Goal: Information Seeking & Learning: Understand process/instructions

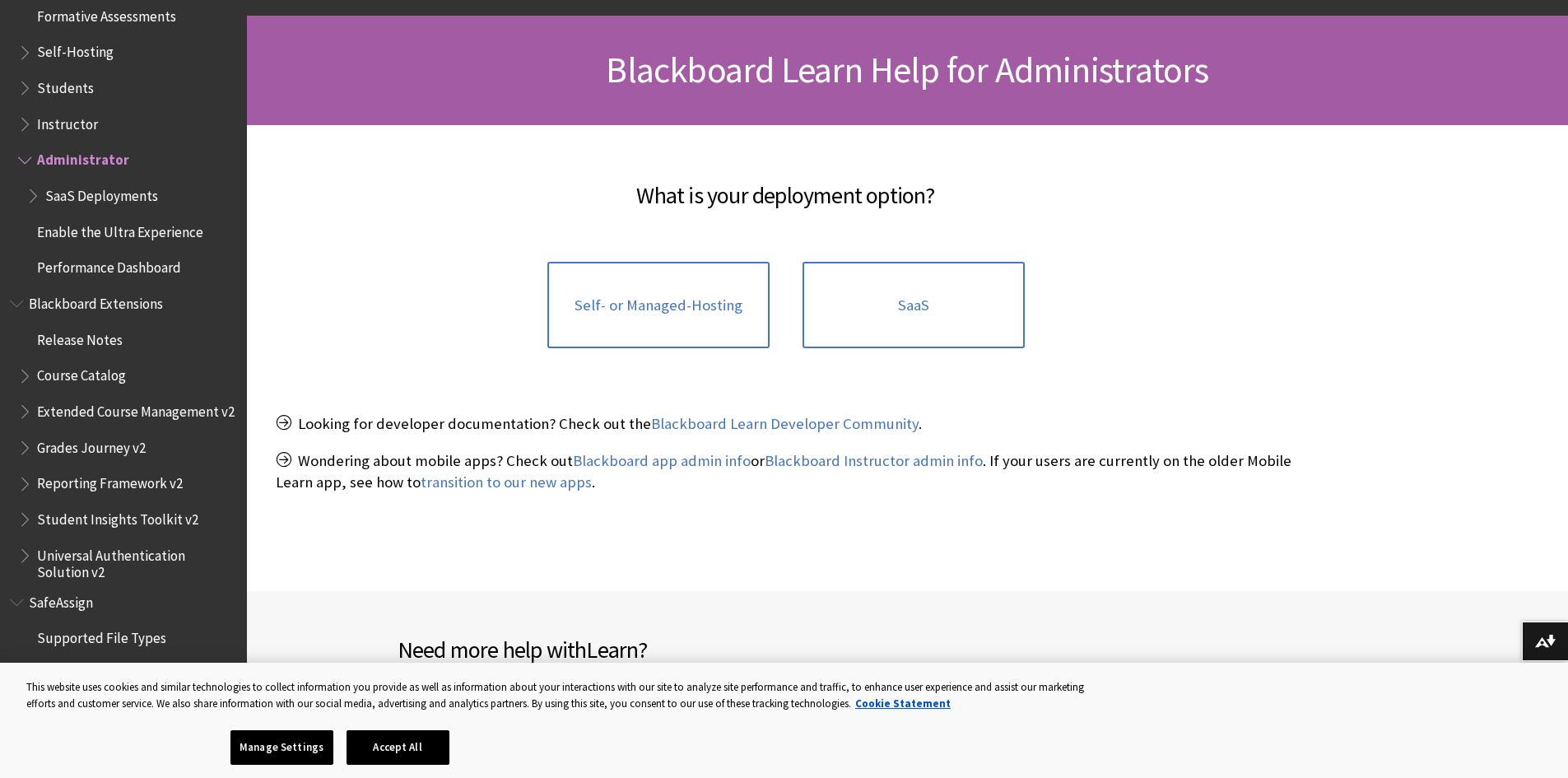
scroll to position [247, 0]
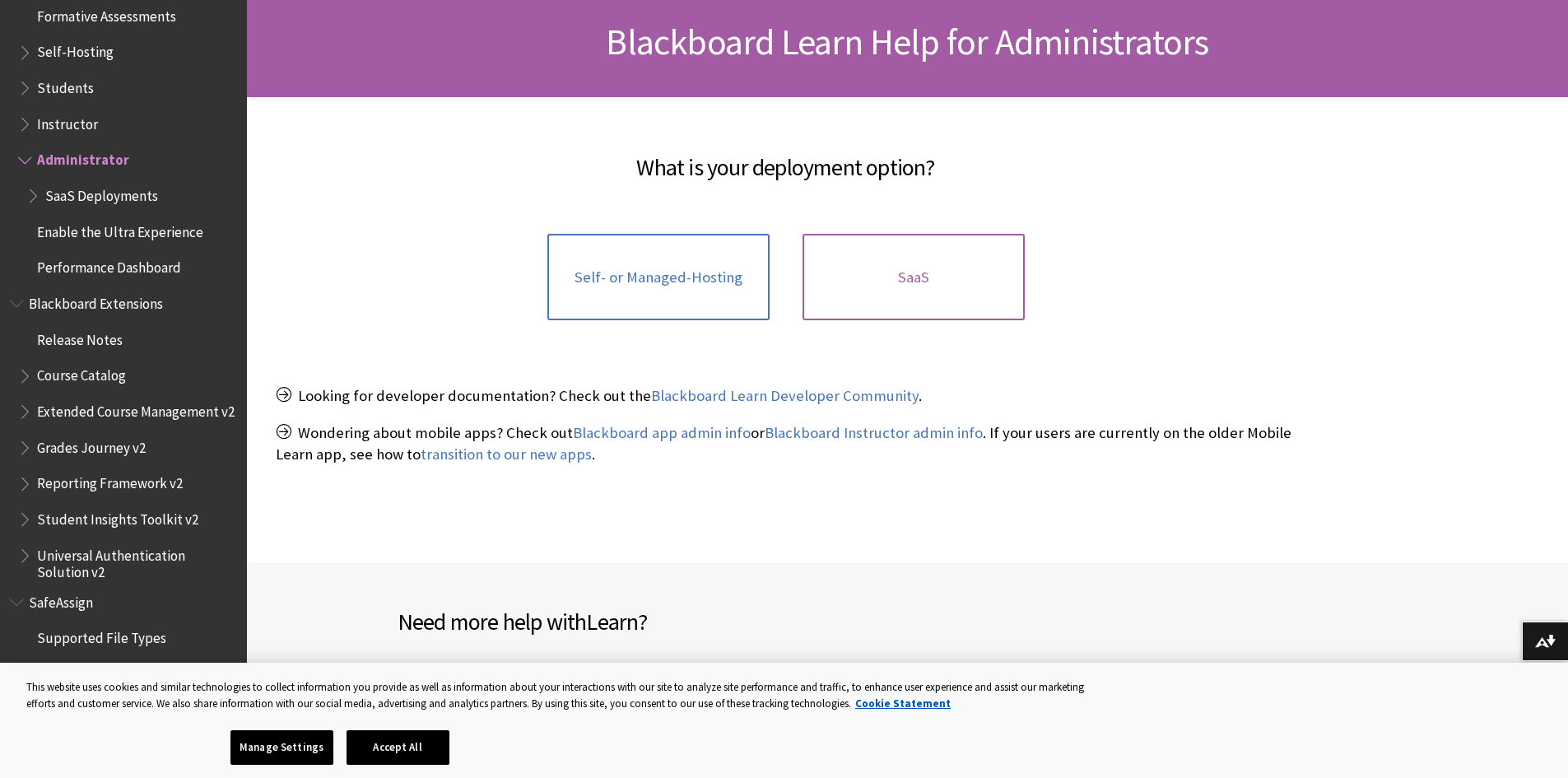
click at [944, 282] on link "SaaS" at bounding box center [913, 278] width 222 height 87
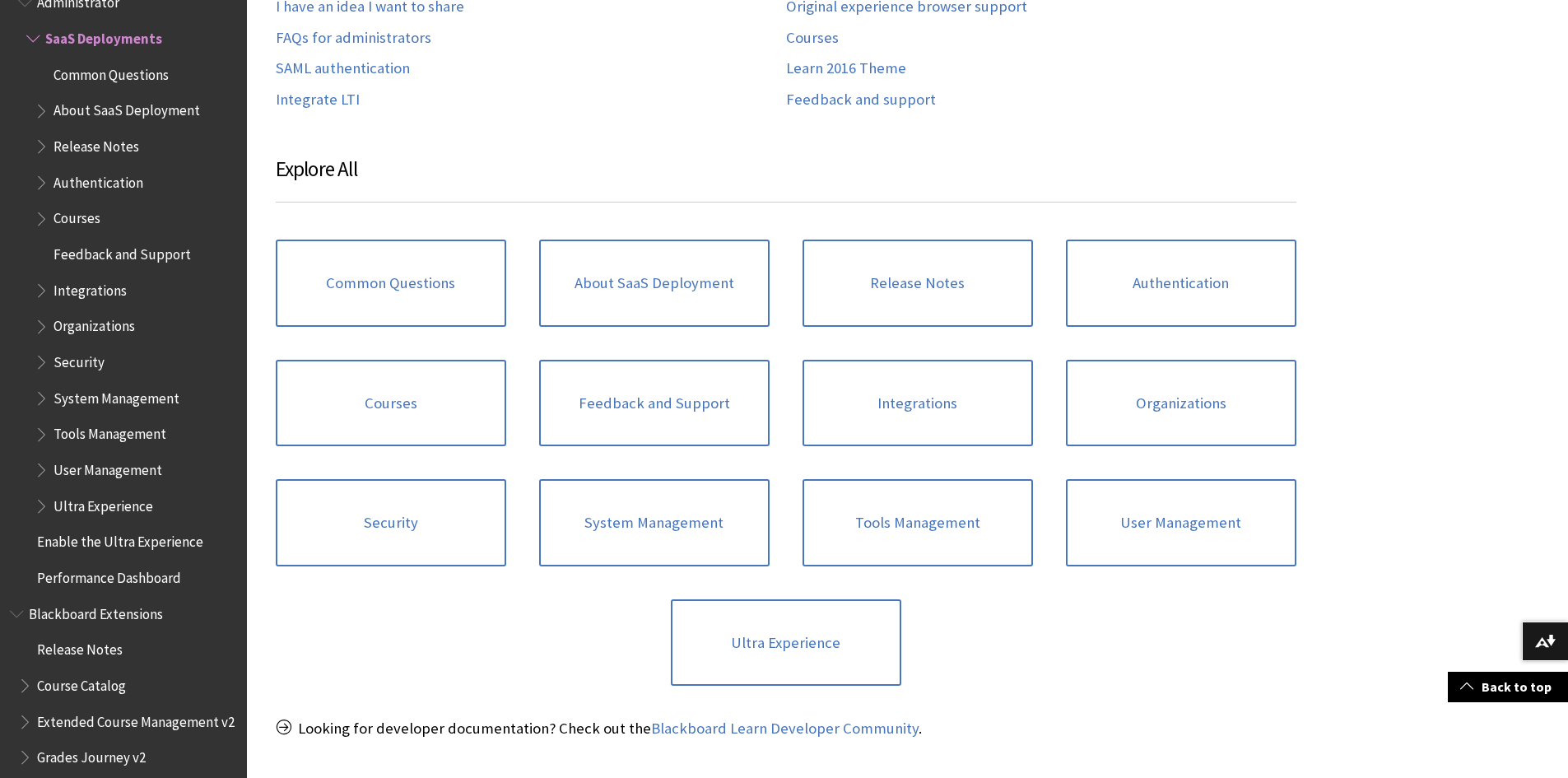
scroll to position [576, 0]
click at [865, 401] on link "Integrations" at bounding box center [918, 401] width 230 height 87
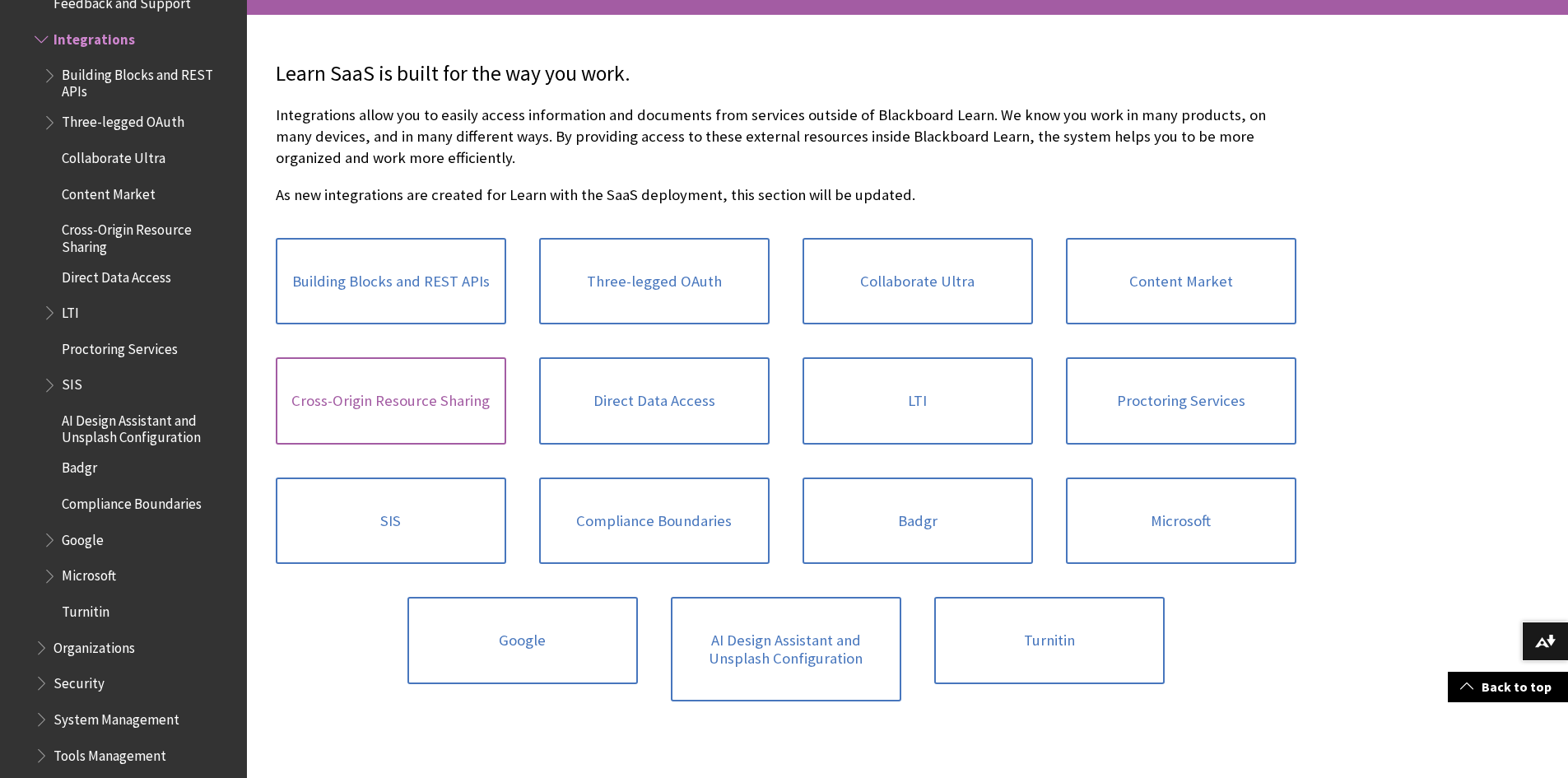
scroll to position [412, 0]
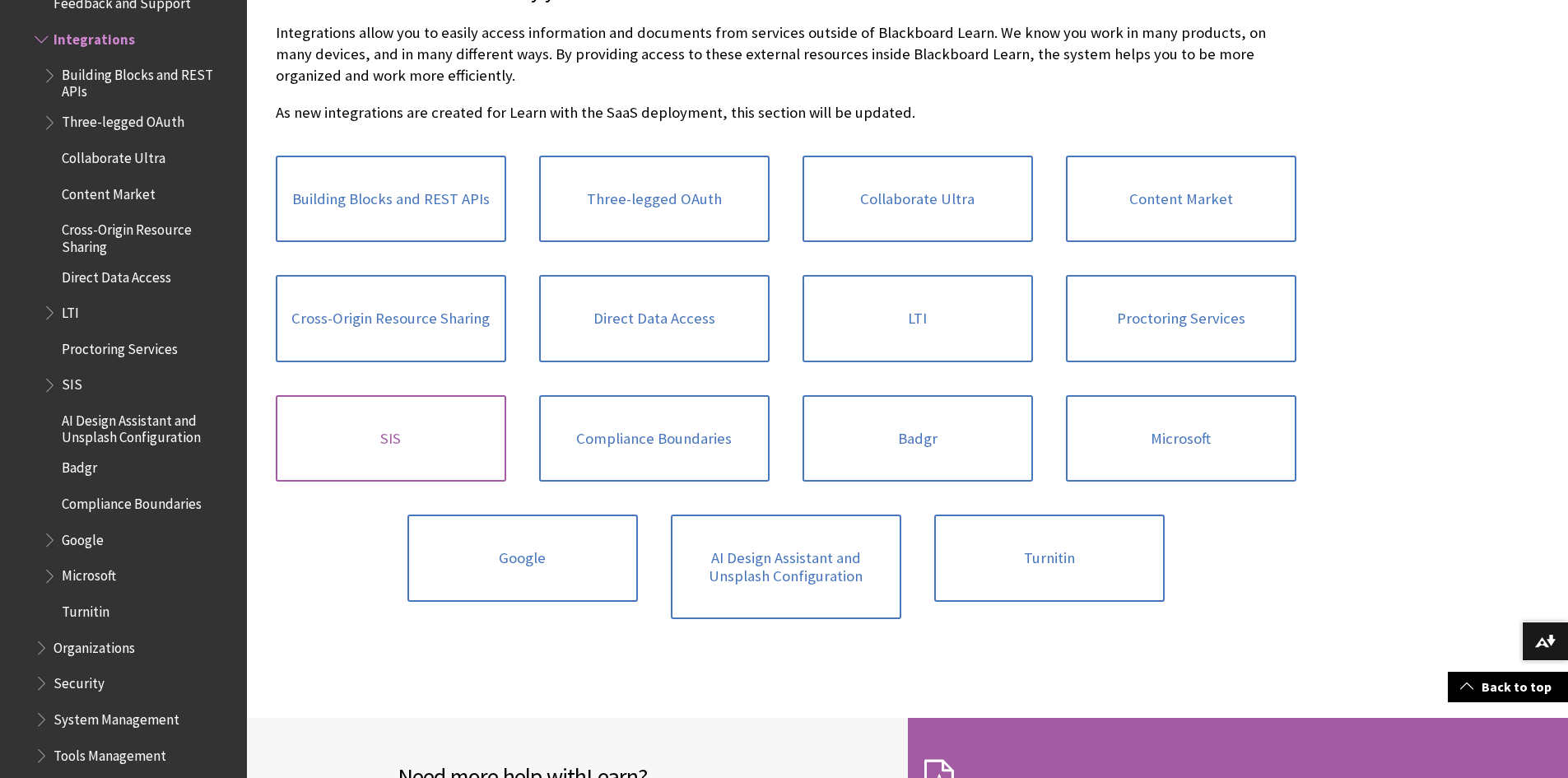
click at [369, 447] on link "SIS" at bounding box center [391, 439] width 230 height 87
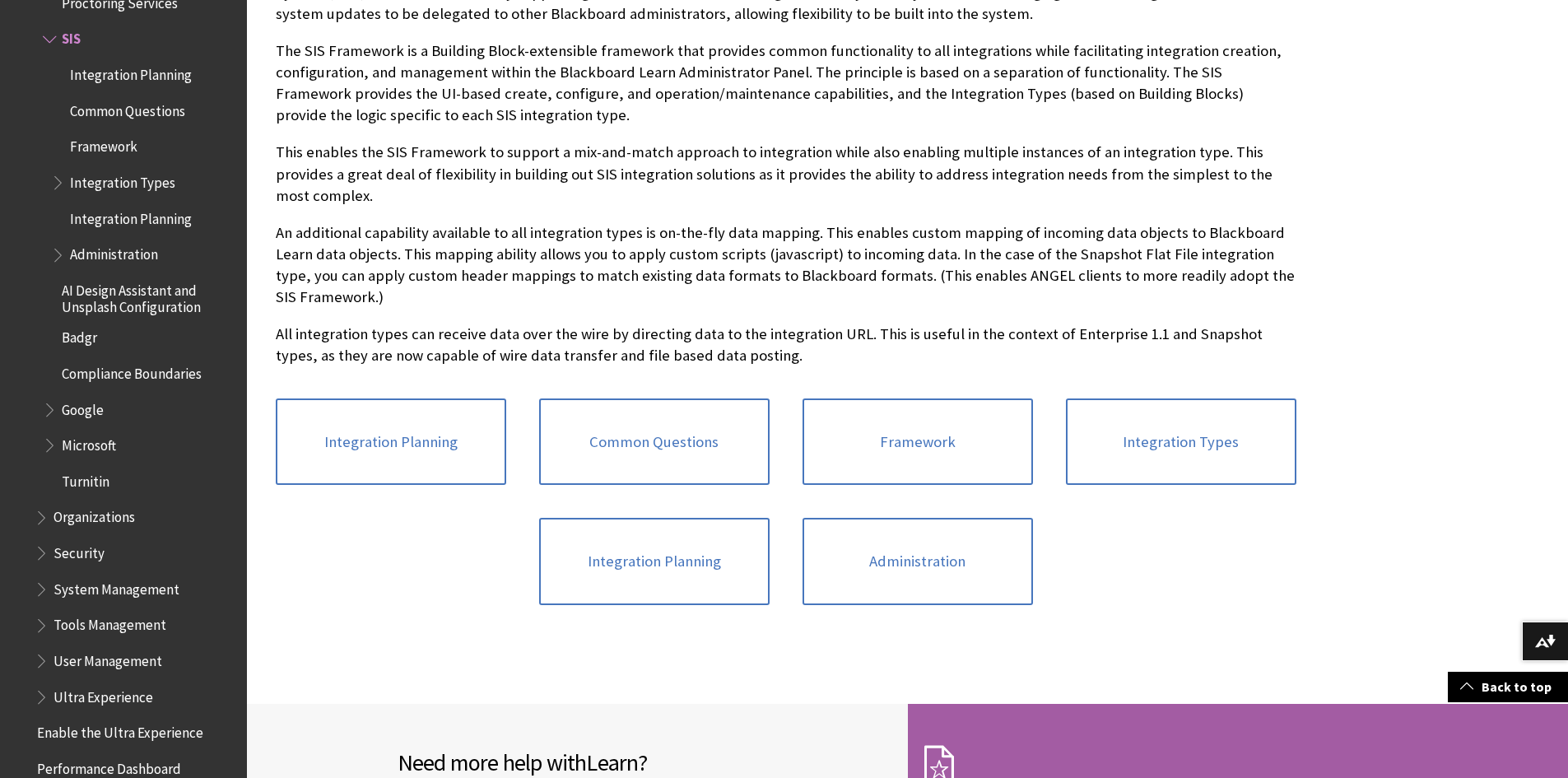
scroll to position [494, 0]
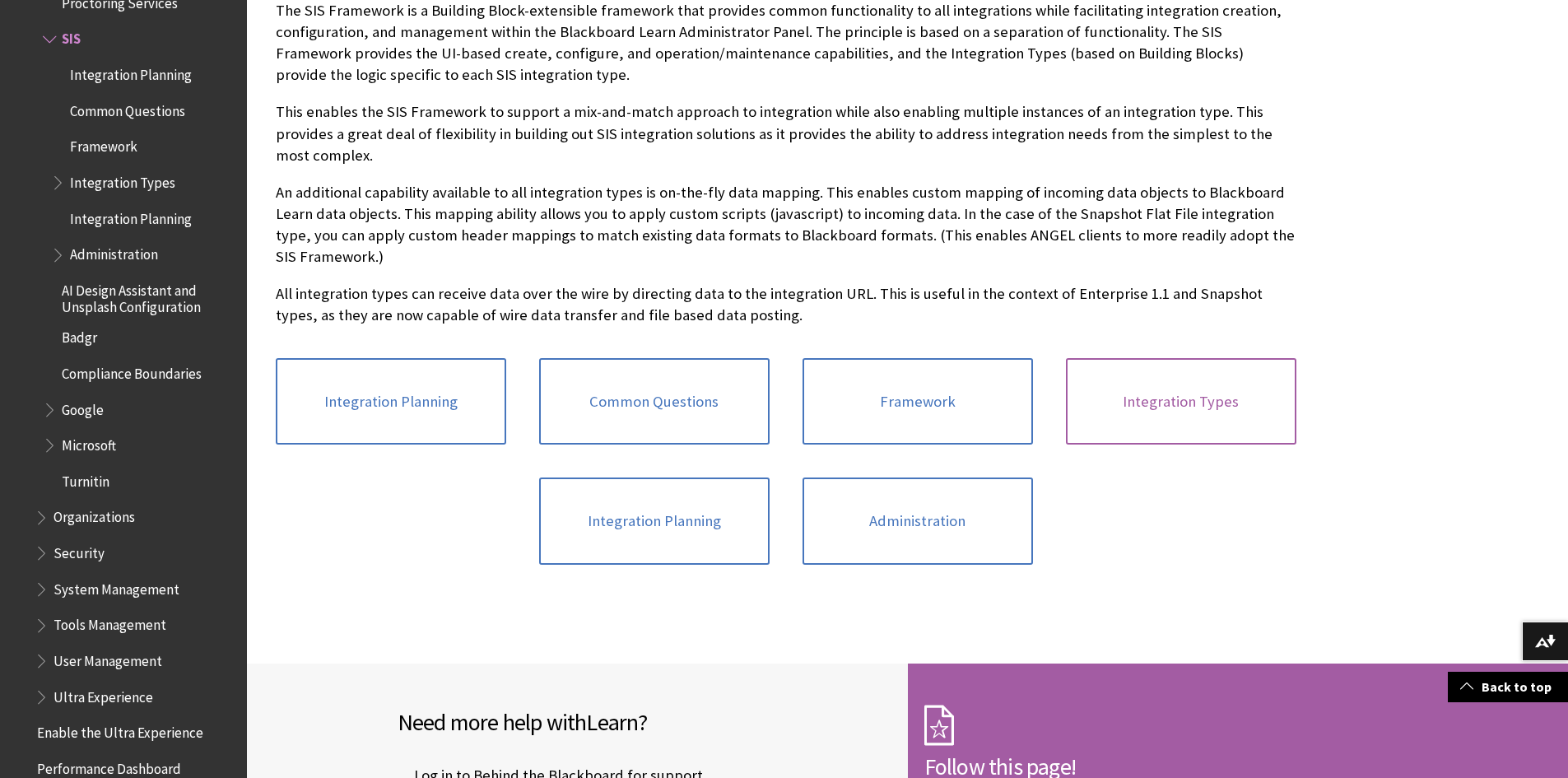
click at [1119, 404] on link "Integration Types" at bounding box center [1181, 401] width 230 height 87
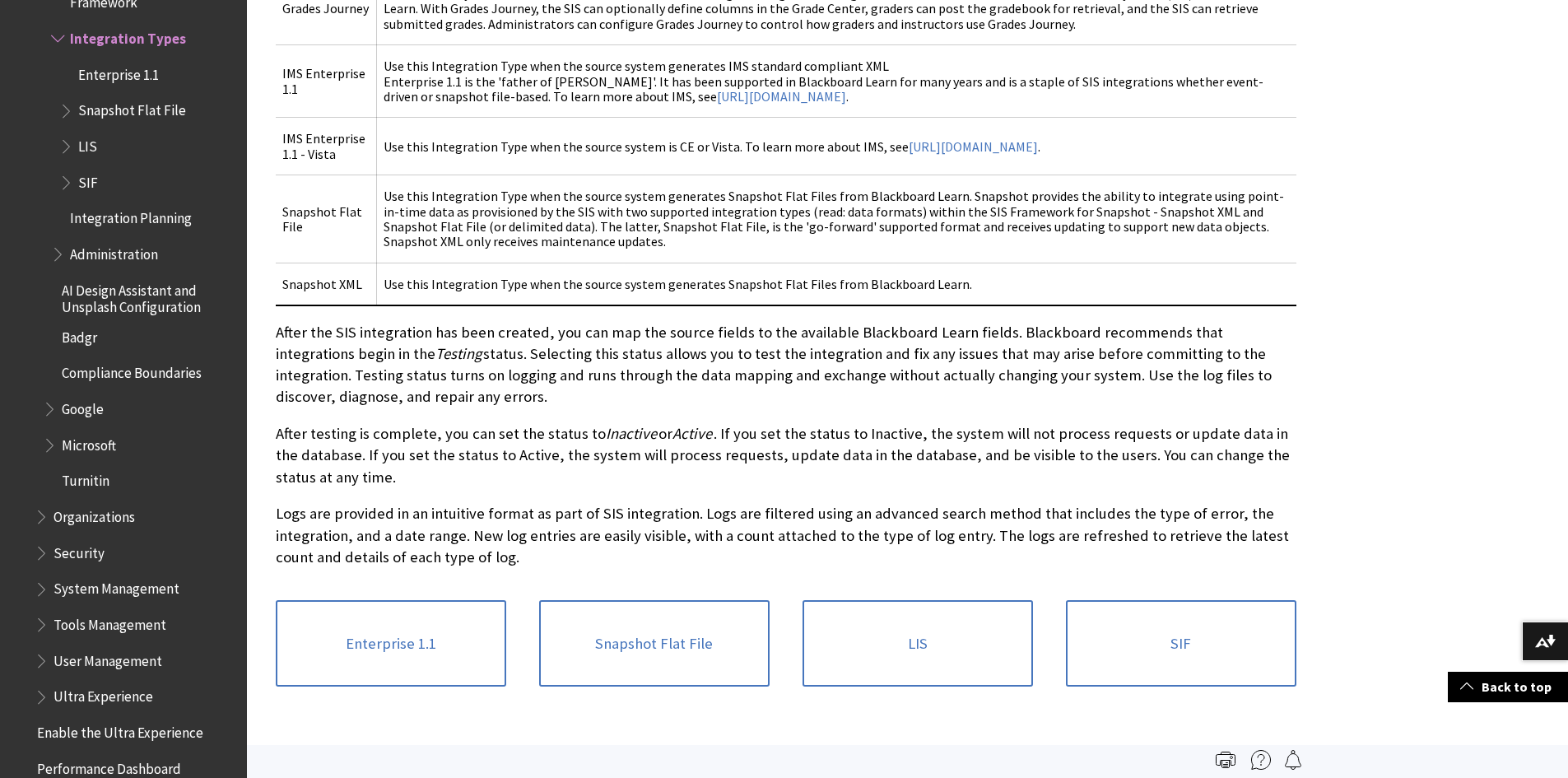
scroll to position [576, 0]
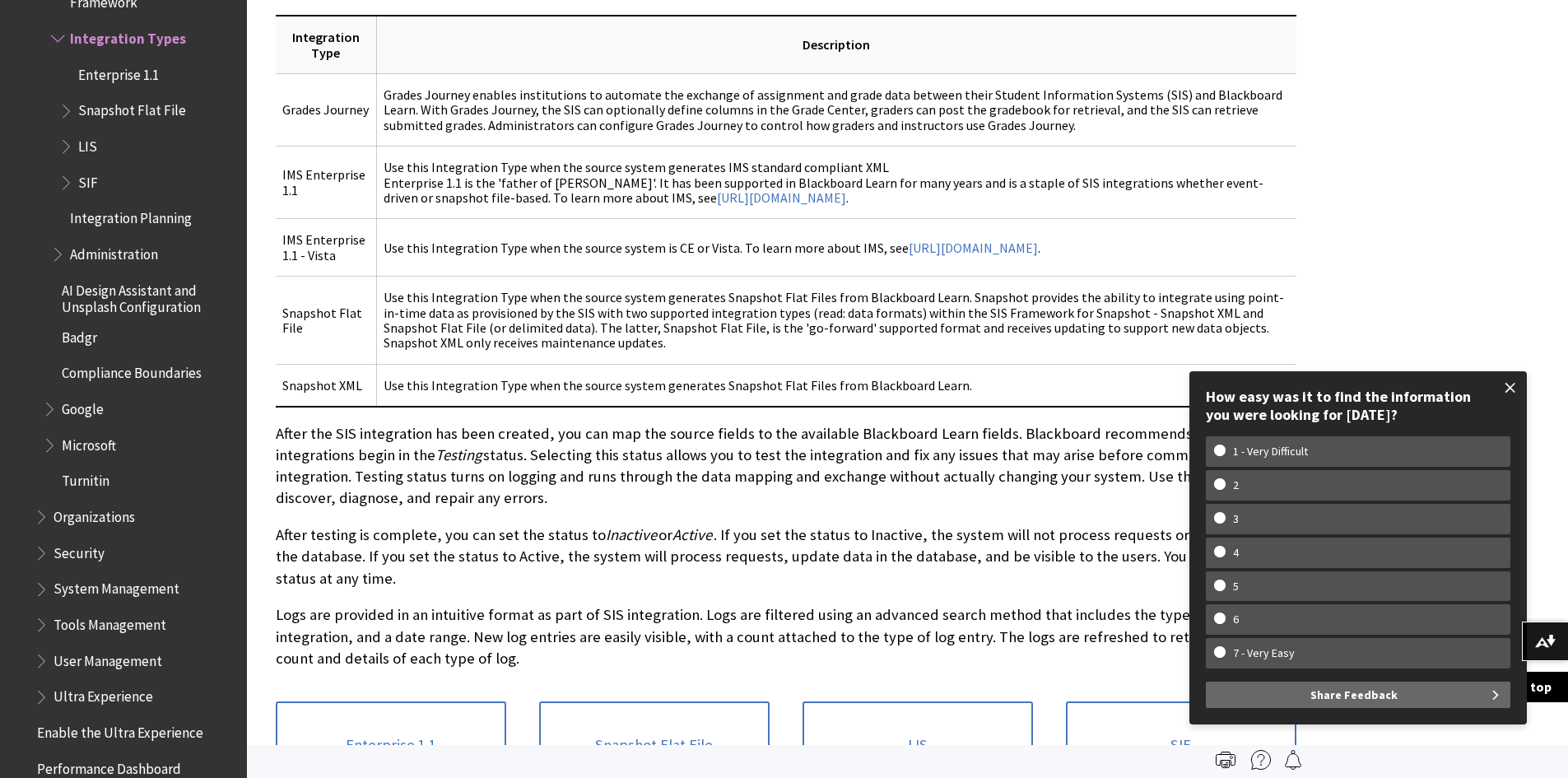
click at [1514, 389] on span at bounding box center [1510, 388] width 34 height 34
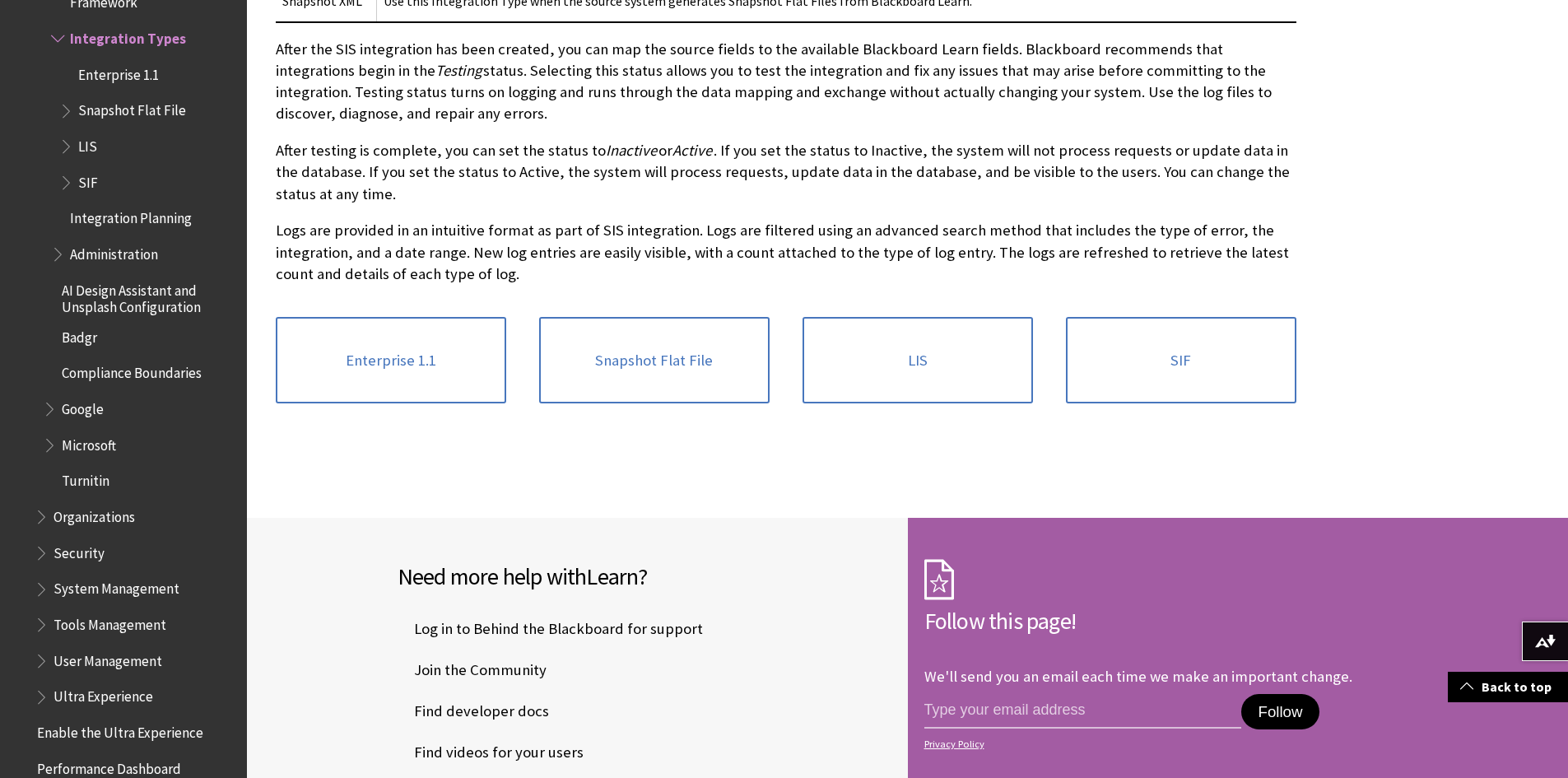
scroll to position [906, 0]
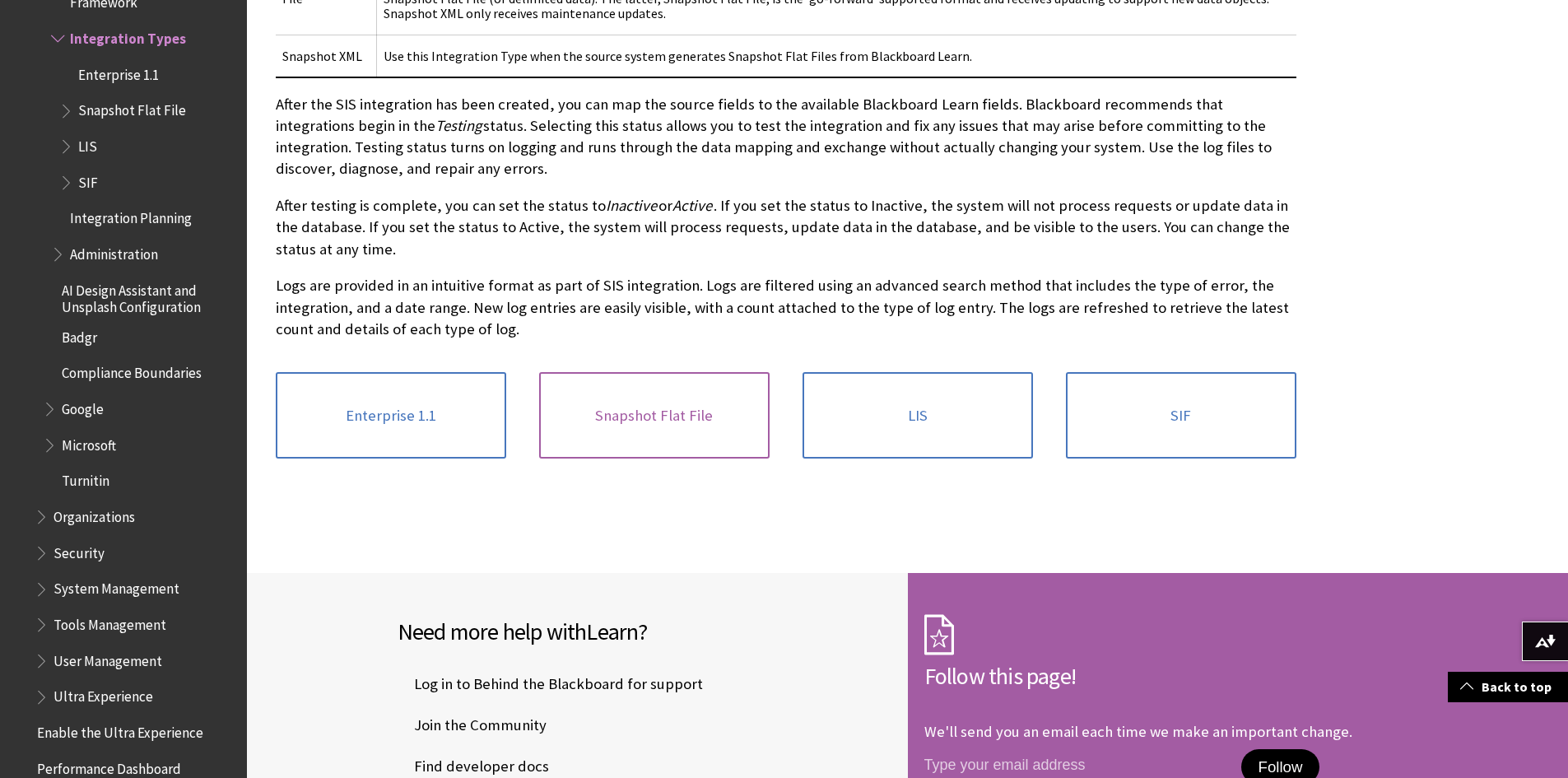
click at [656, 424] on link "Snapshot Flat File" at bounding box center [655, 416] width 230 height 87
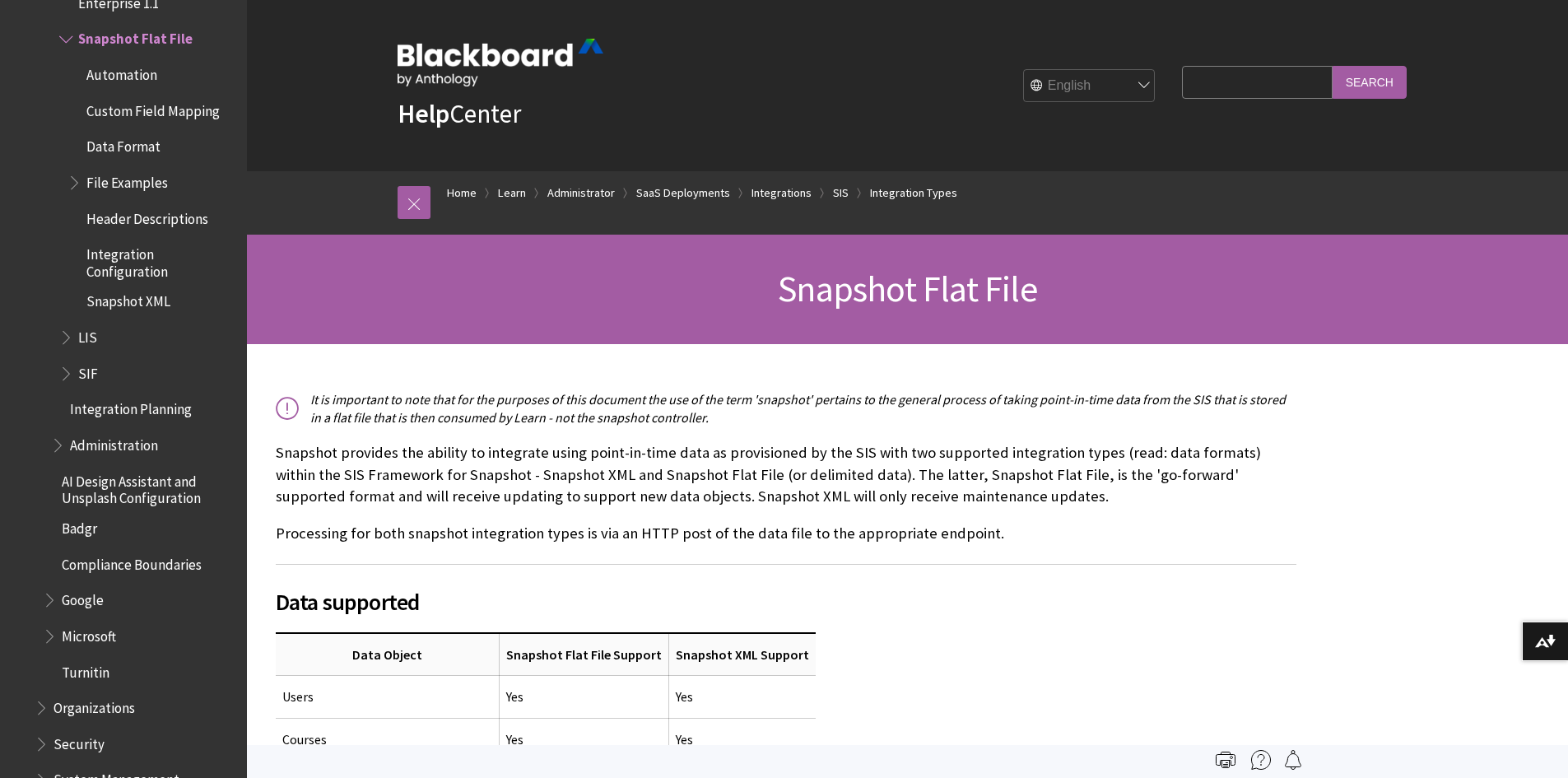
click at [1262, 79] on input "Search Query" at bounding box center [1256, 82] width 149 height 32
type input "SFTP"
click at [1392, 96] on input "Search" at bounding box center [1369, 82] width 74 height 32
click at [1391, 79] on input "Search" at bounding box center [1369, 82] width 74 height 32
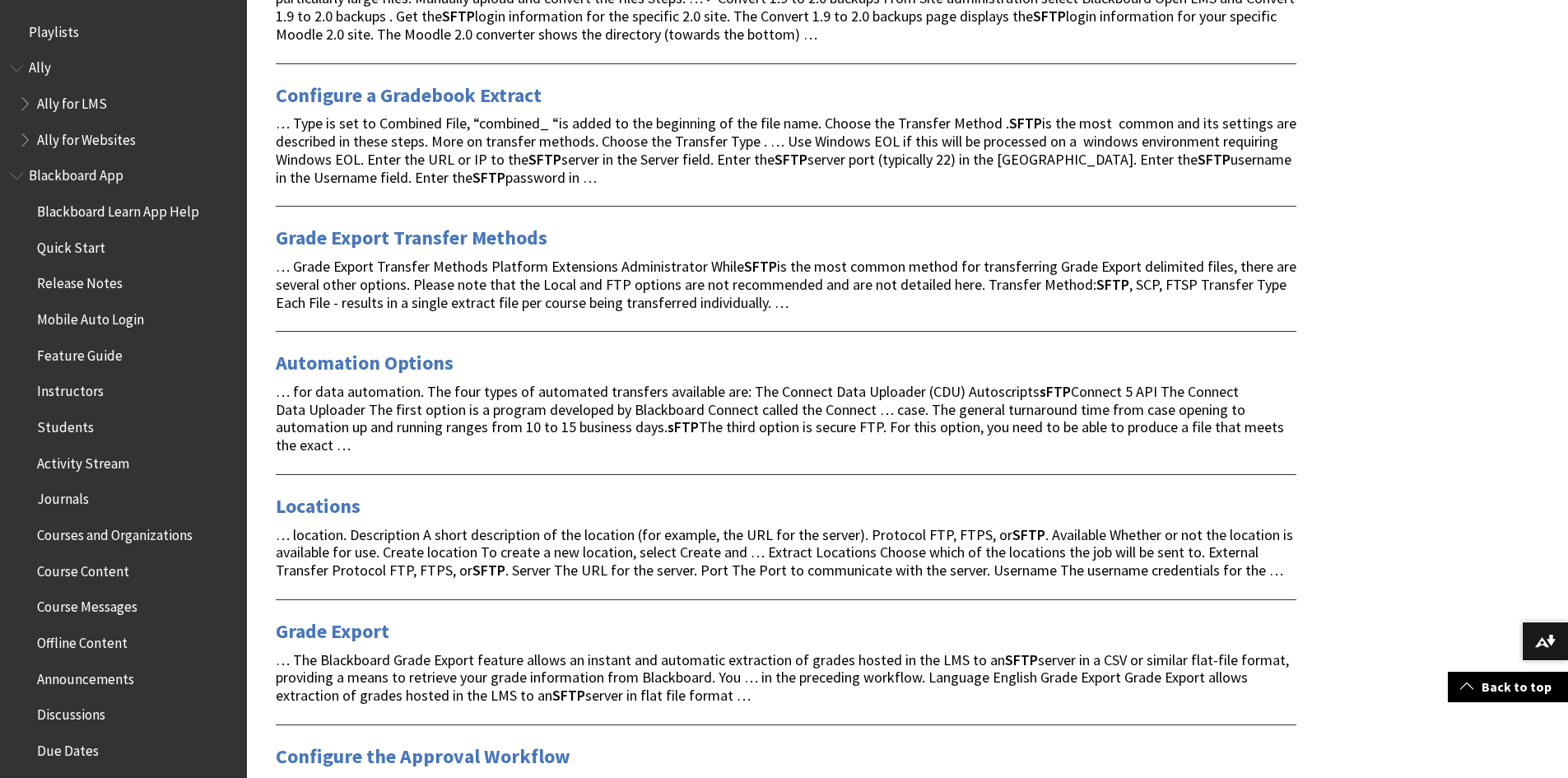
scroll to position [823, 0]
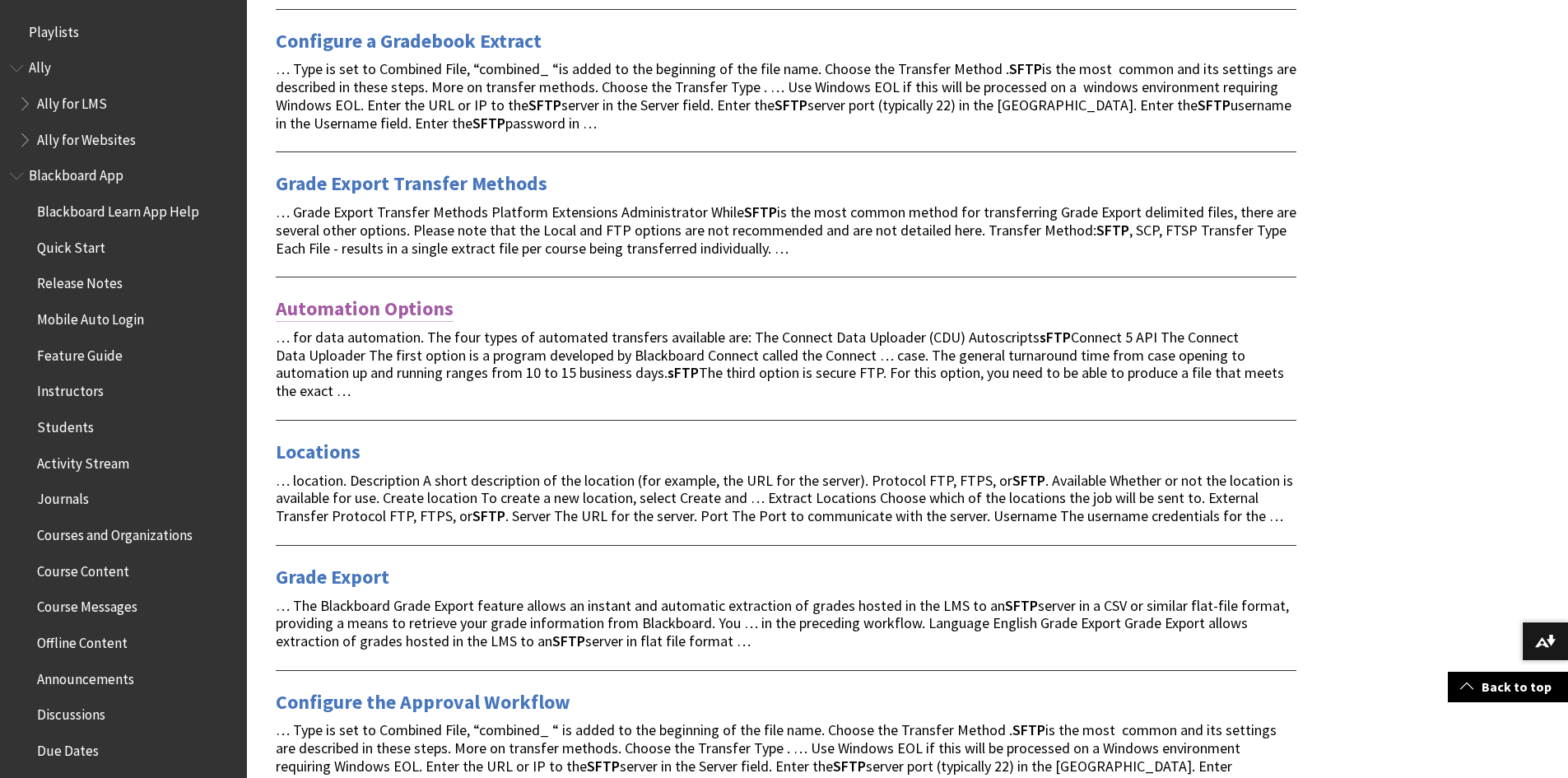
click at [396, 317] on link "Automation Options" at bounding box center [364, 308] width 178 height 26
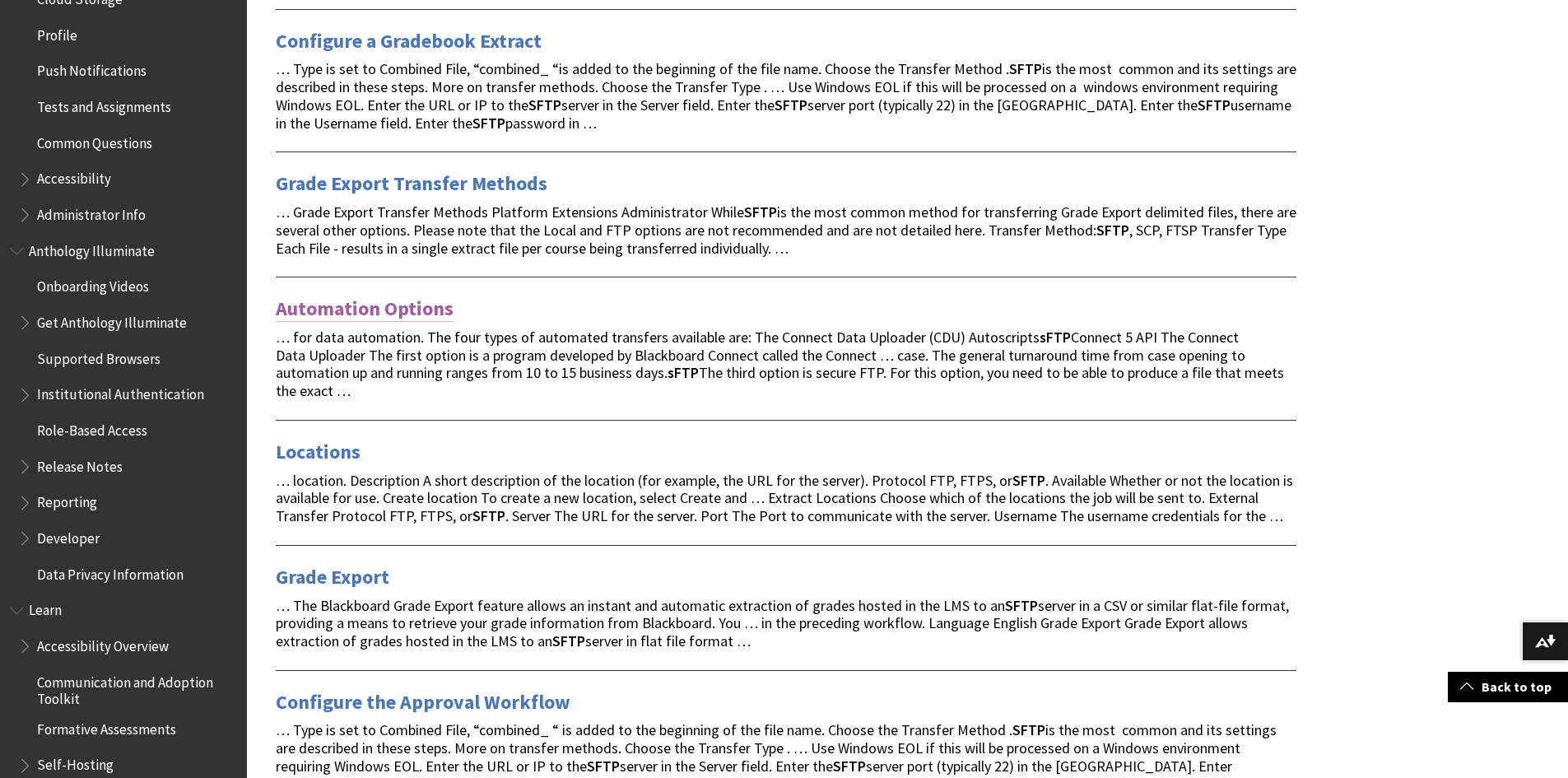
click at [400, 308] on link "Automation Options" at bounding box center [364, 308] width 178 height 26
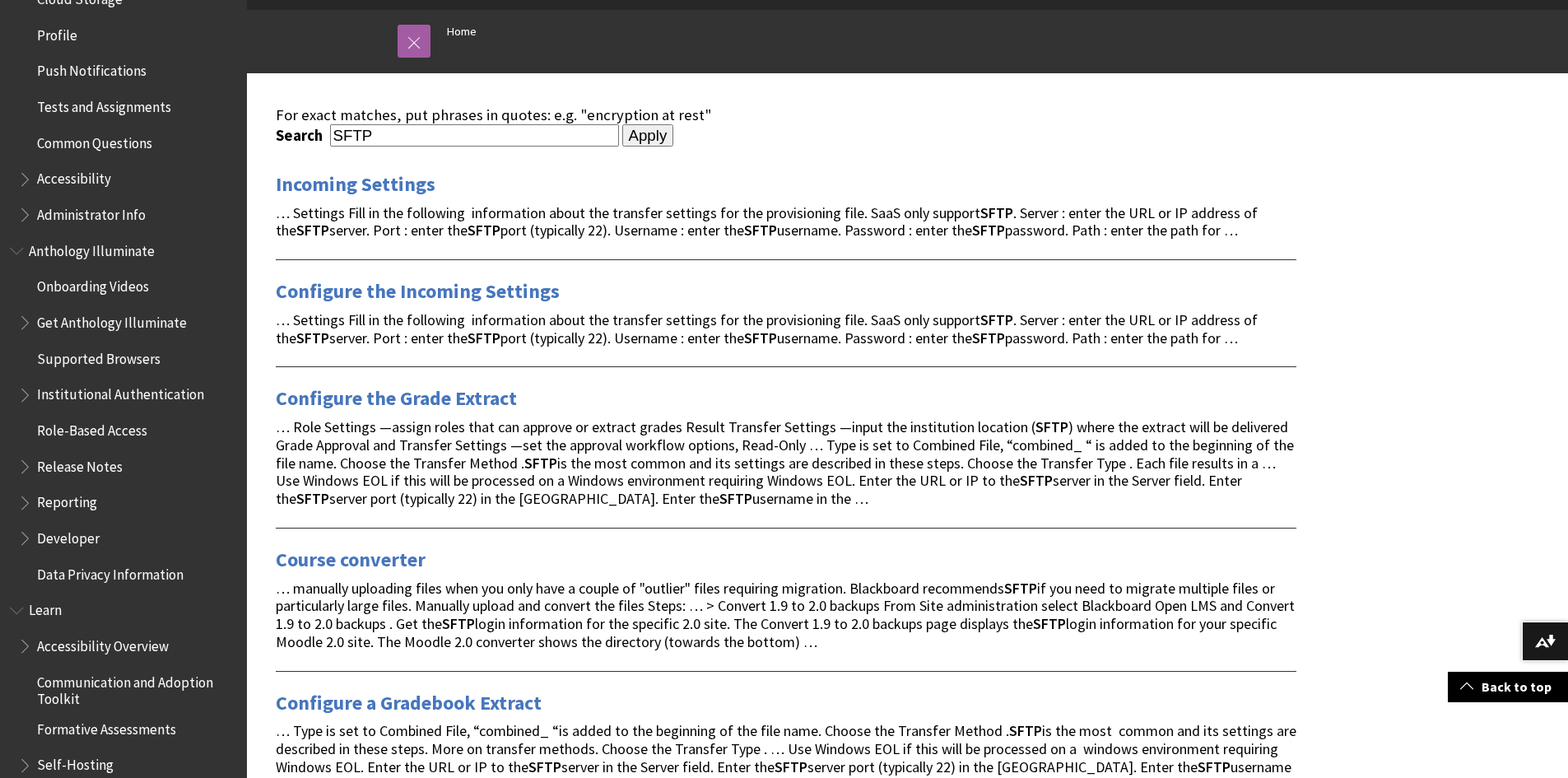
scroll to position [0, 0]
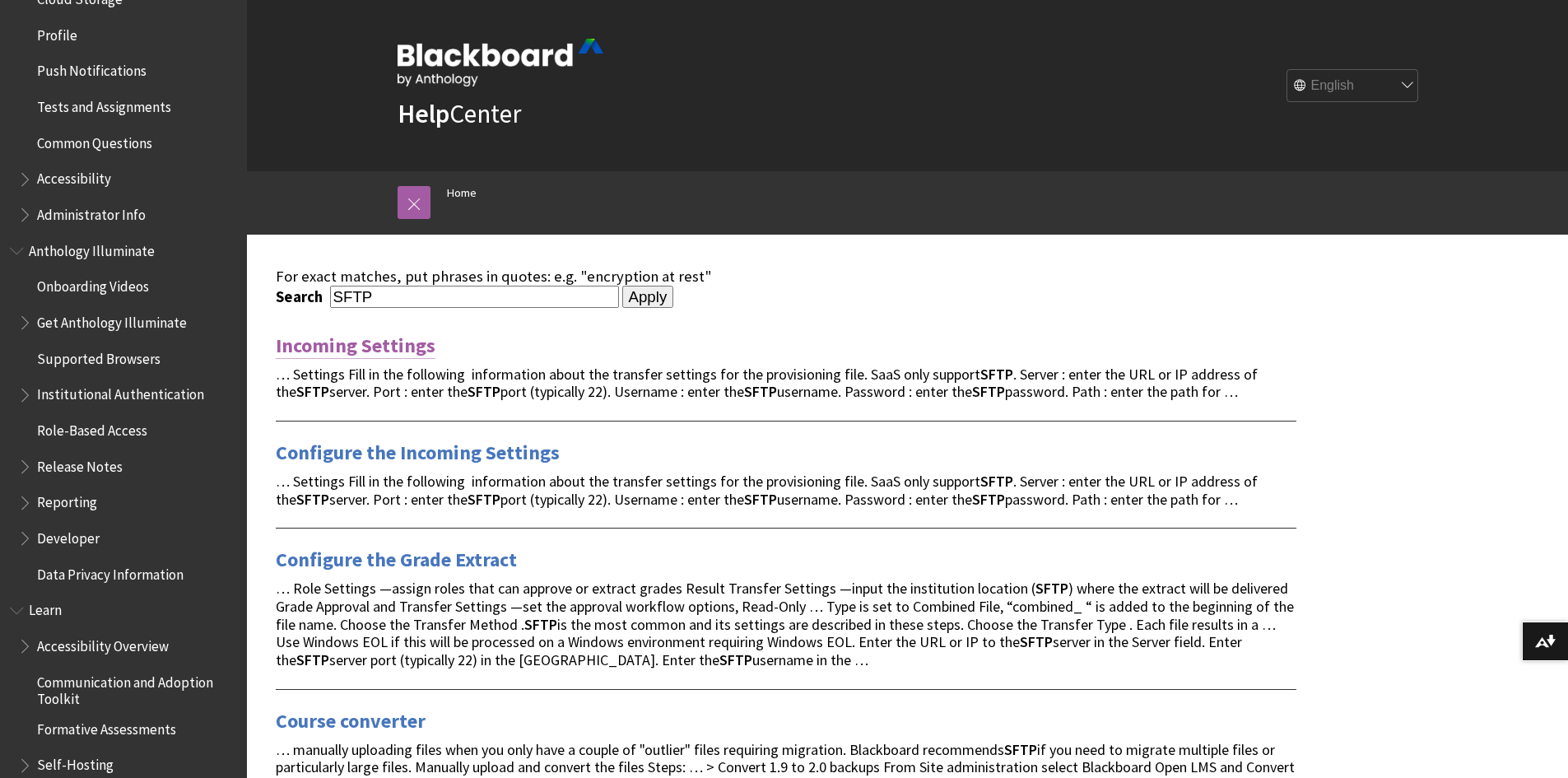
click at [409, 341] on link "Incoming Settings" at bounding box center [355, 346] width 160 height 26
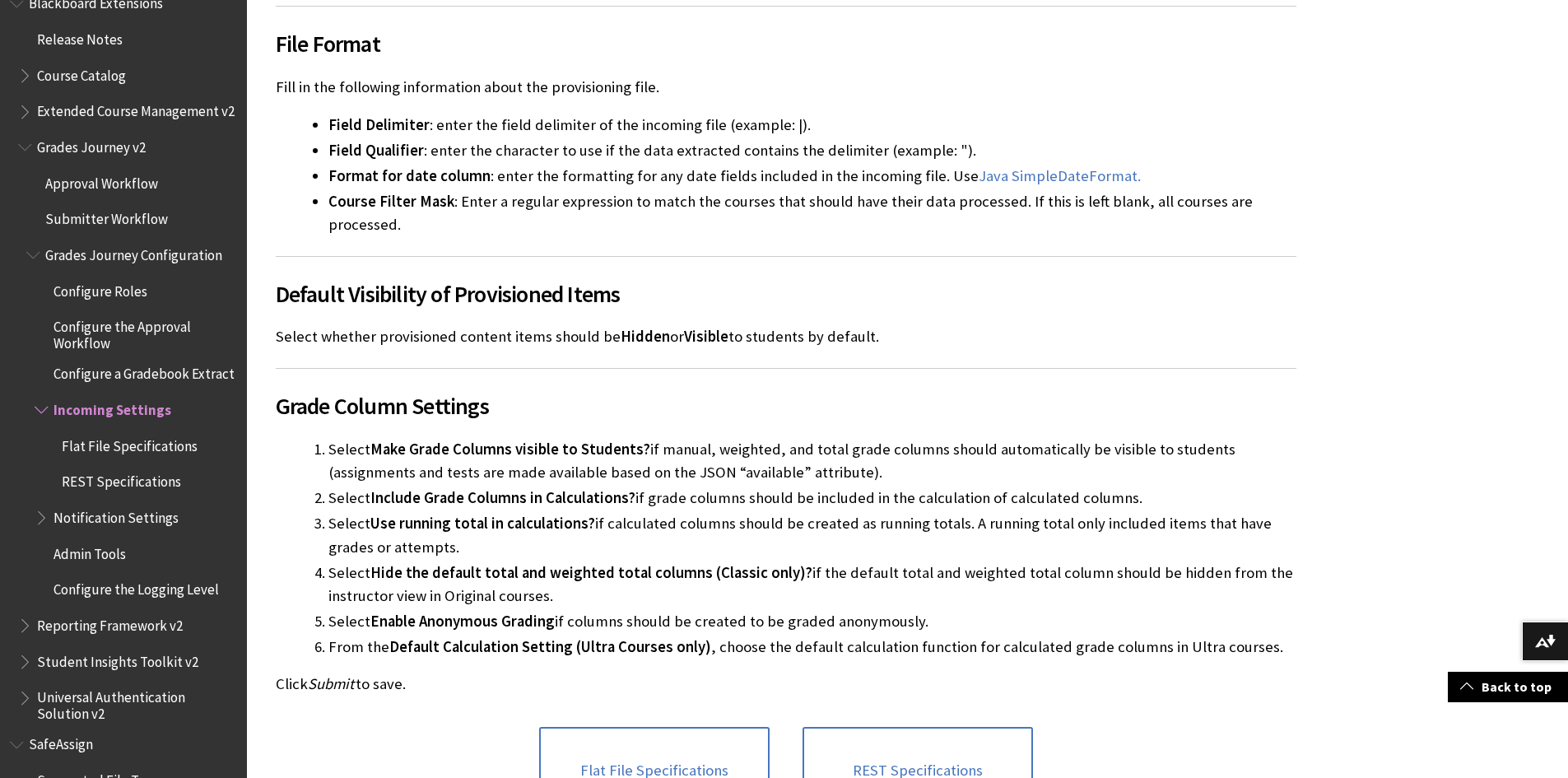
scroll to position [1811, 0]
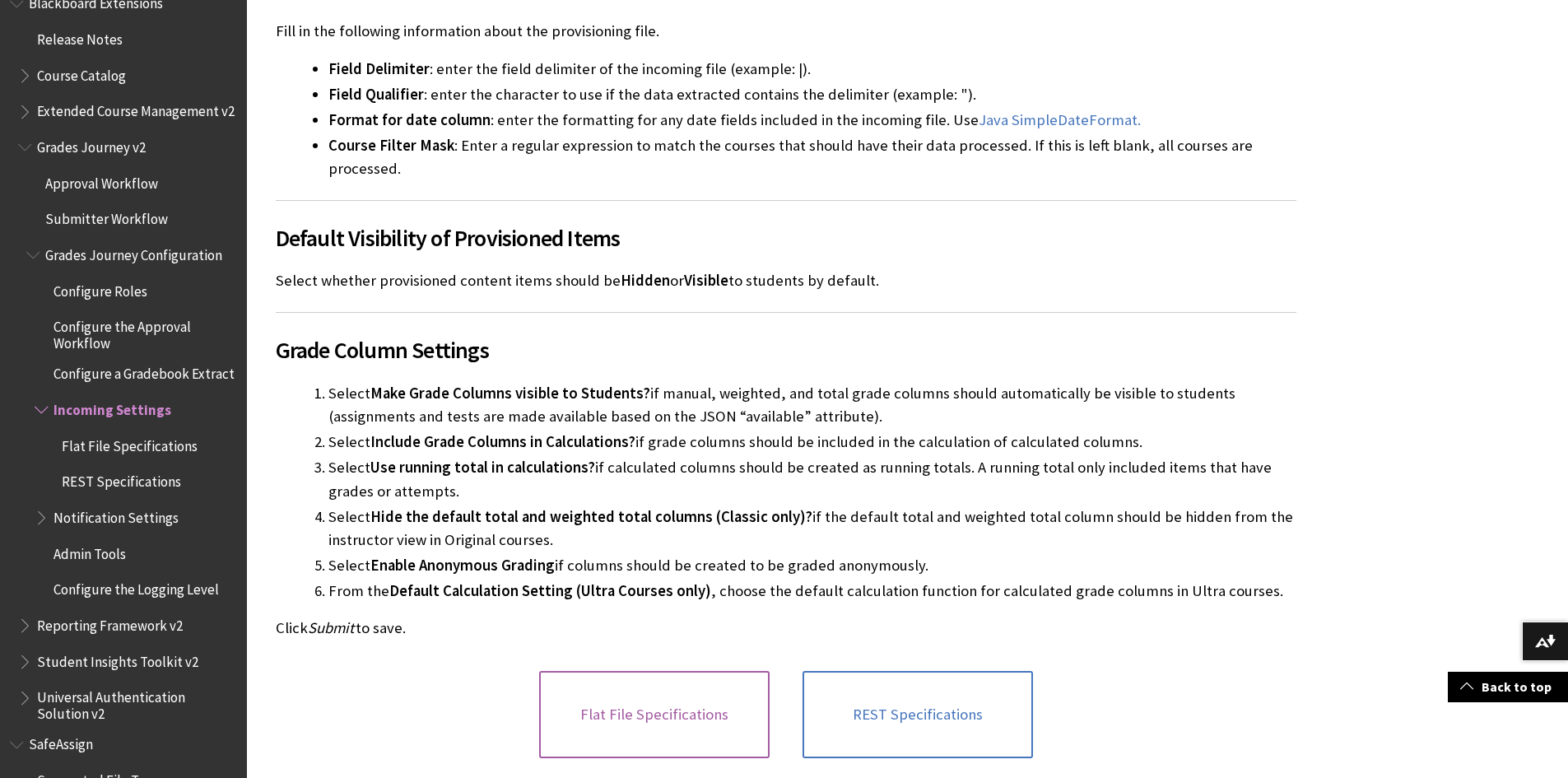
click at [631, 671] on link "Flat File Specifications" at bounding box center [655, 715] width 230 height 87
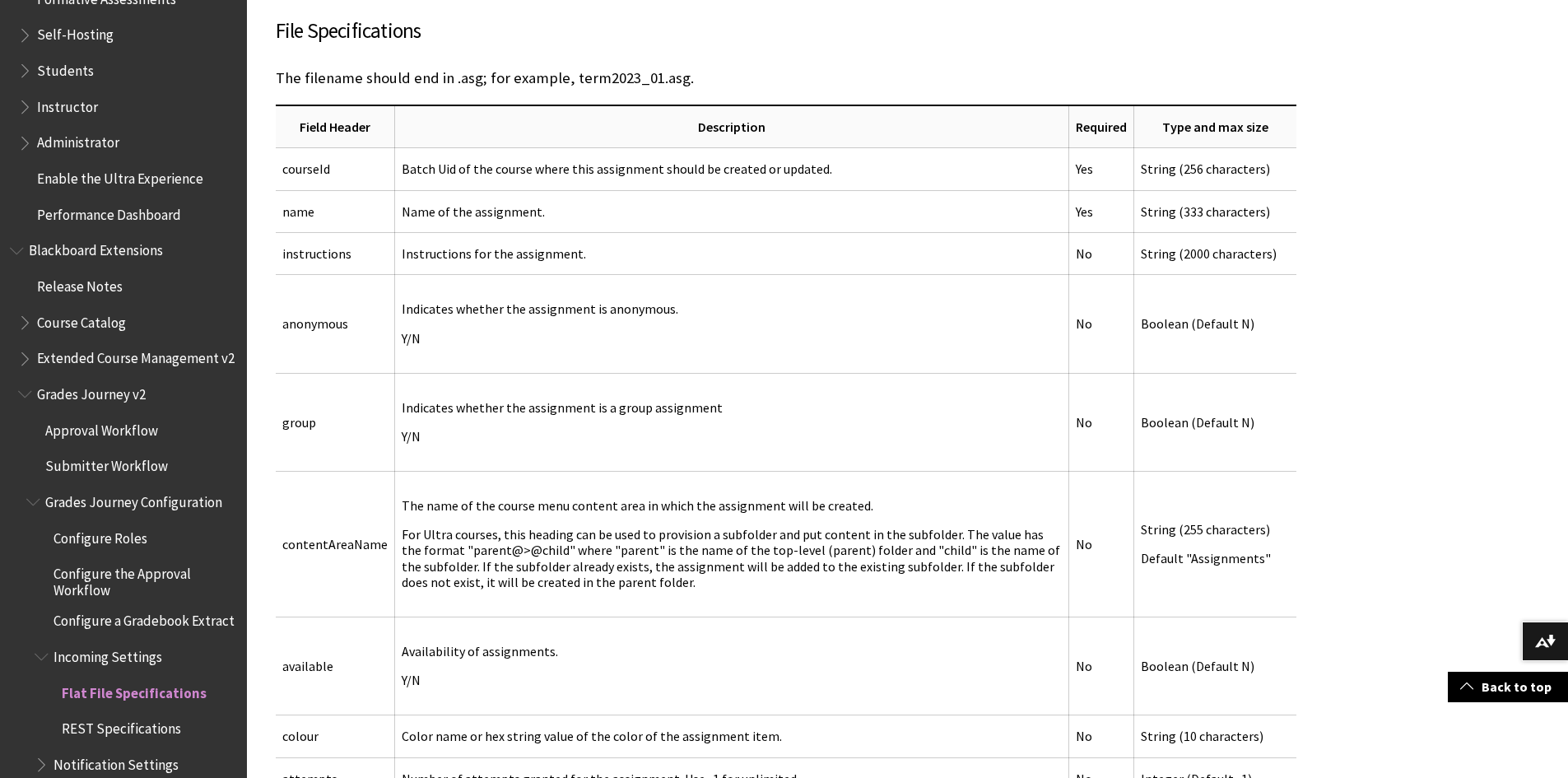
scroll to position [1471, 0]
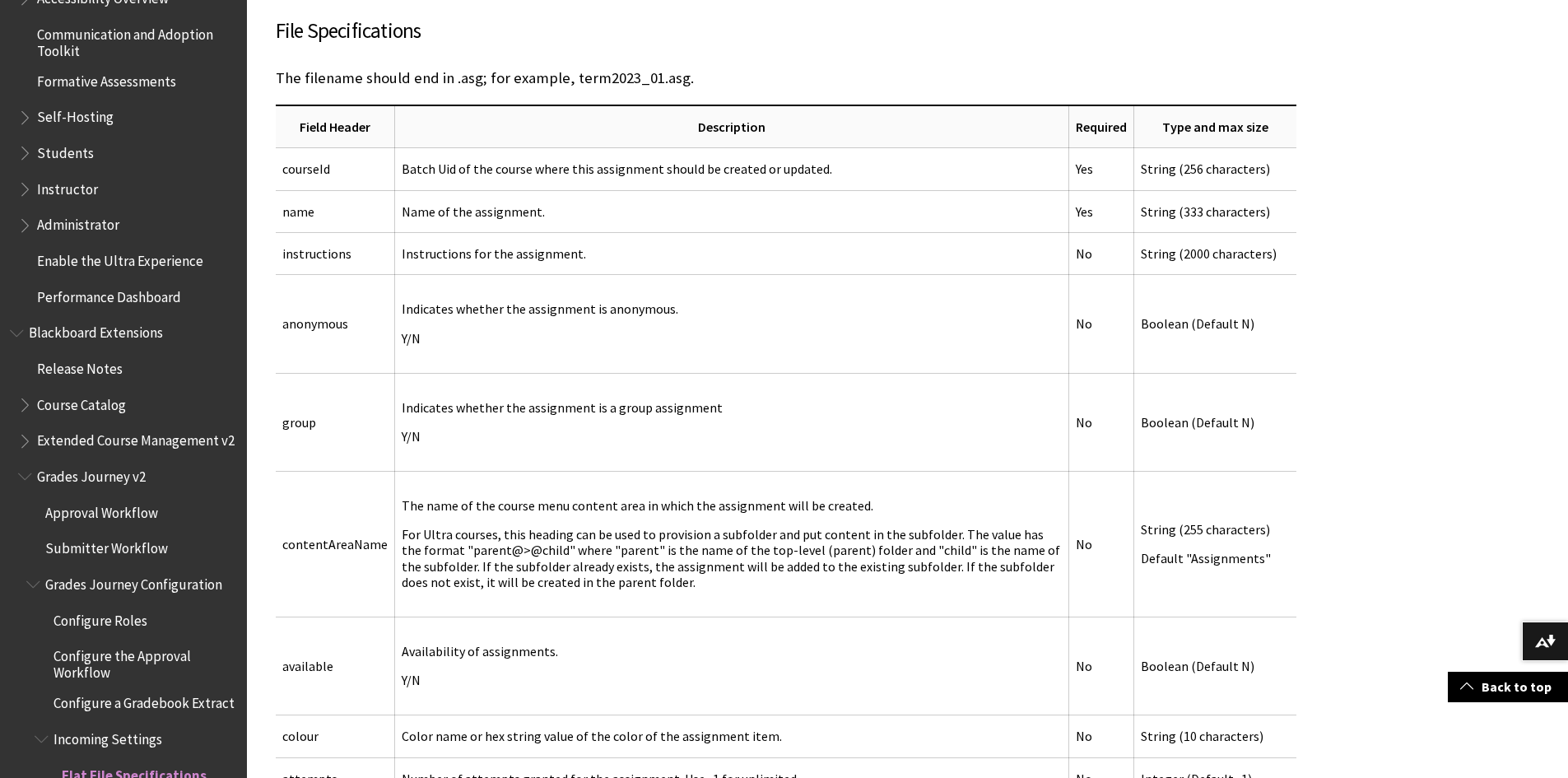
click at [24, 232] on span "Book outline for Blackboard Learn Help" at bounding box center [26, 222] width 17 height 20
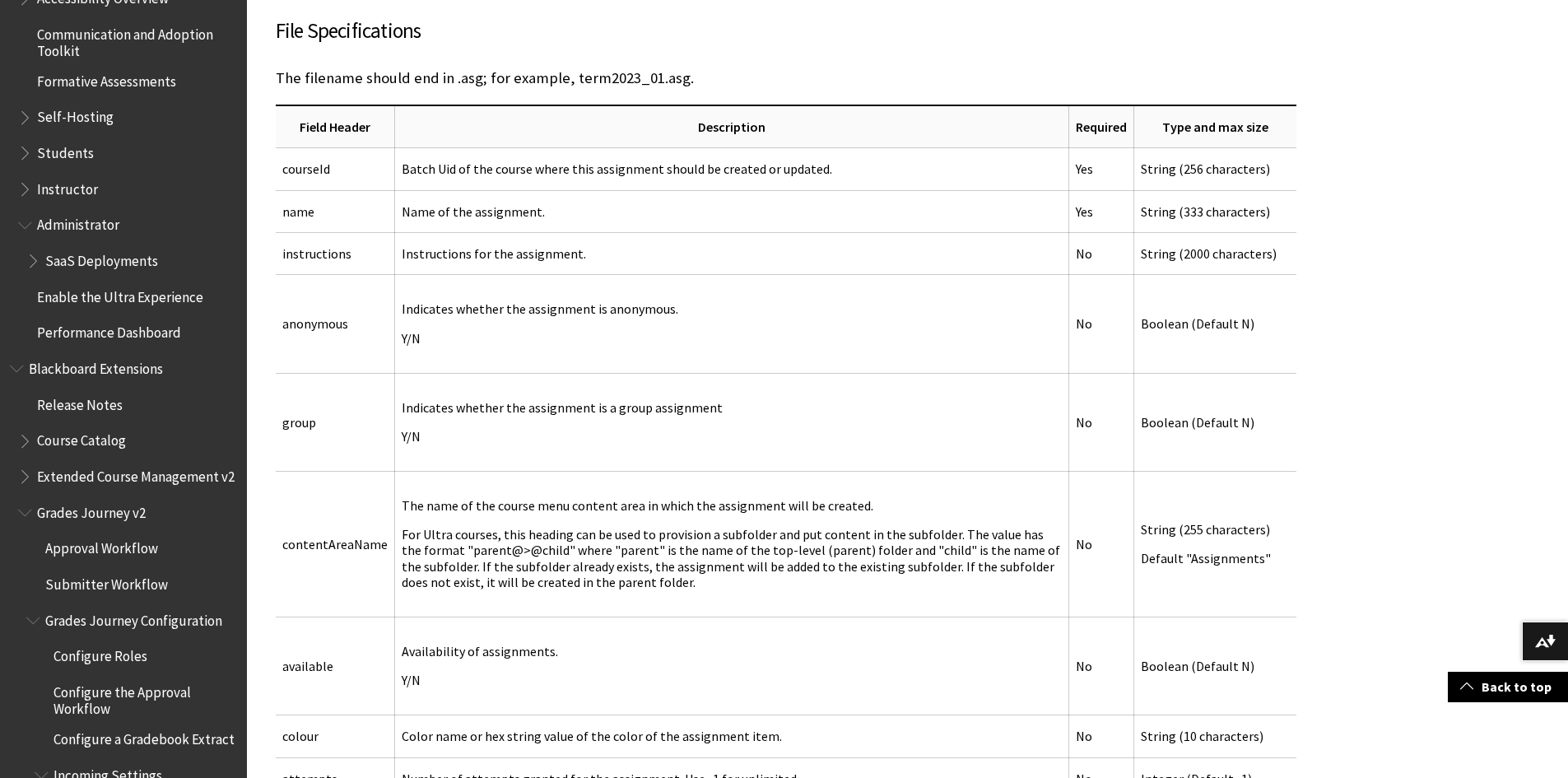
click at [34, 257] on span "Book outline for Blackboard Learn Help" at bounding box center [35, 257] width 17 height 20
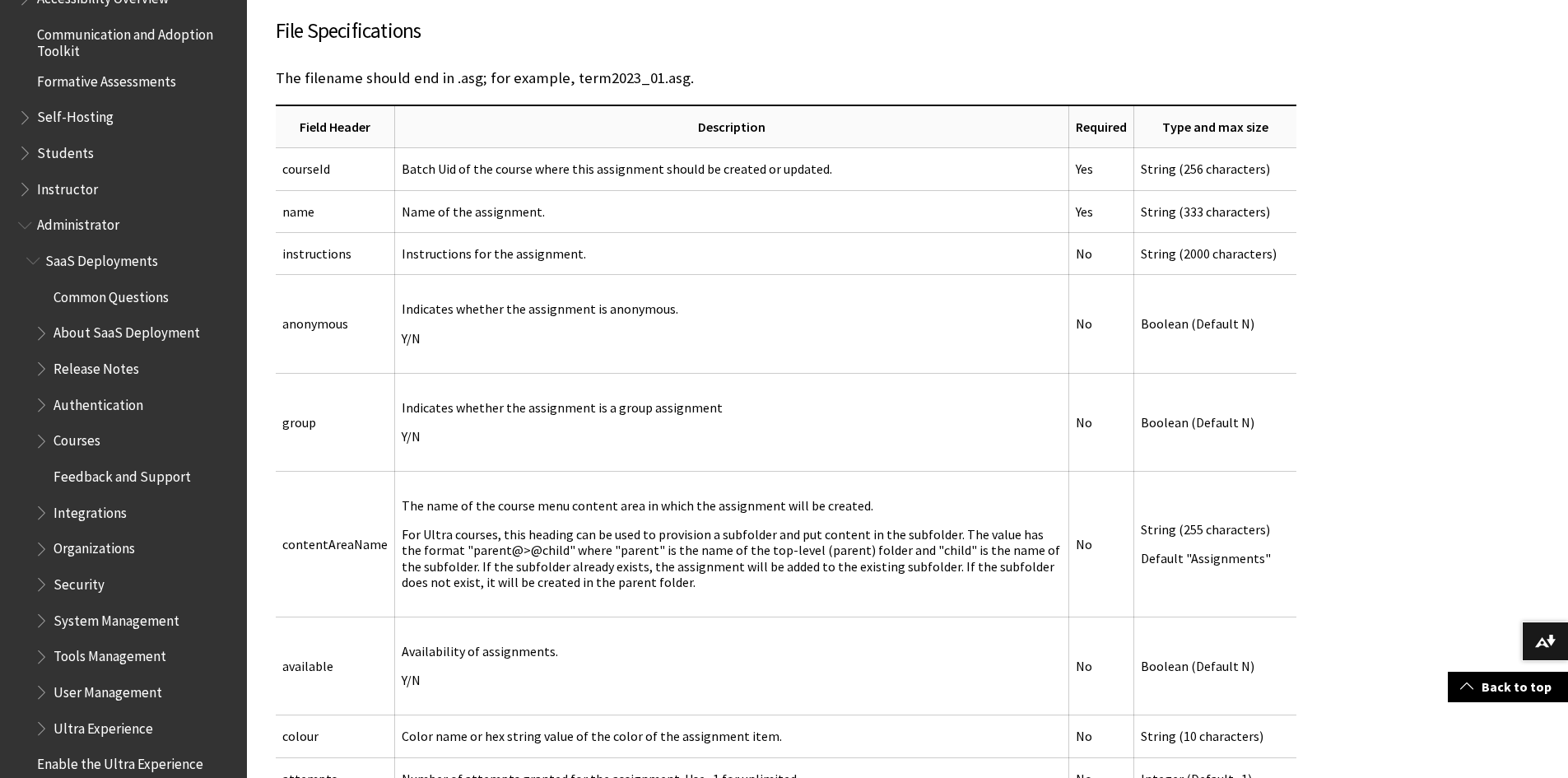
click at [34, 257] on span "Book outline for Blackboard Learn Help" at bounding box center [35, 257] width 17 height 20
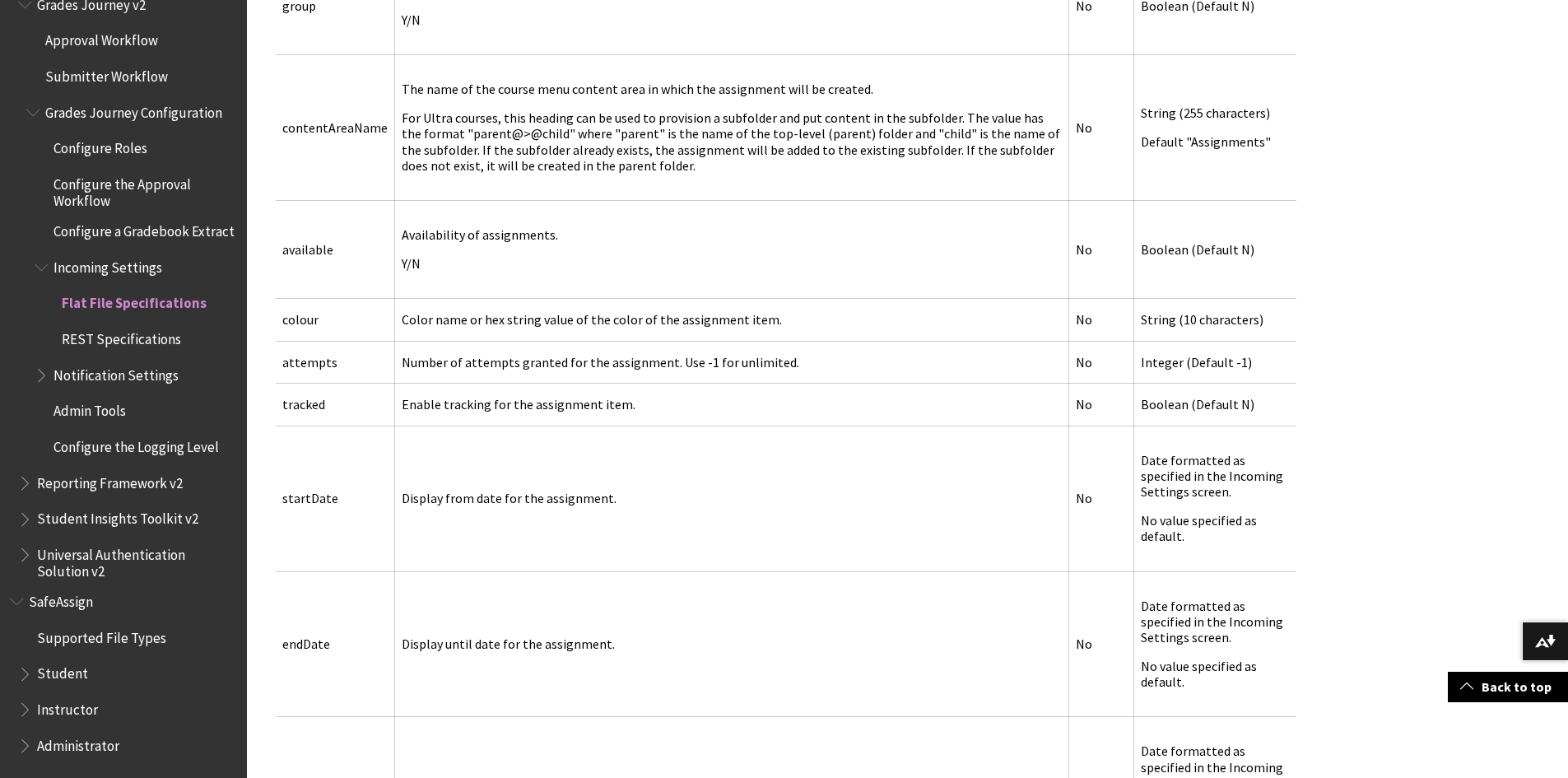
scroll to position [1235, 0]
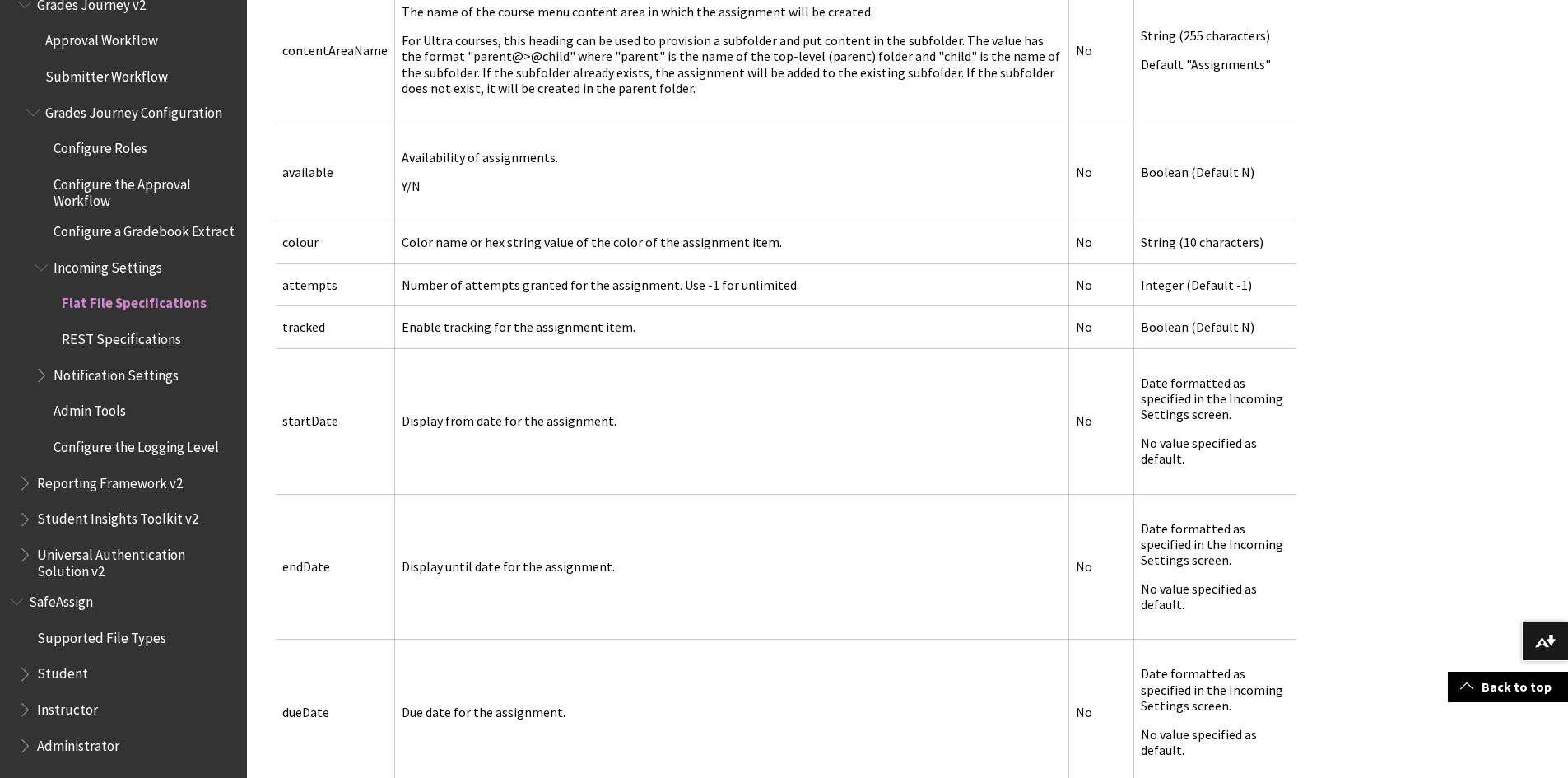
click at [20, 747] on span "Book outline for Blackboard SafeAssign" at bounding box center [26, 742] width 17 height 20
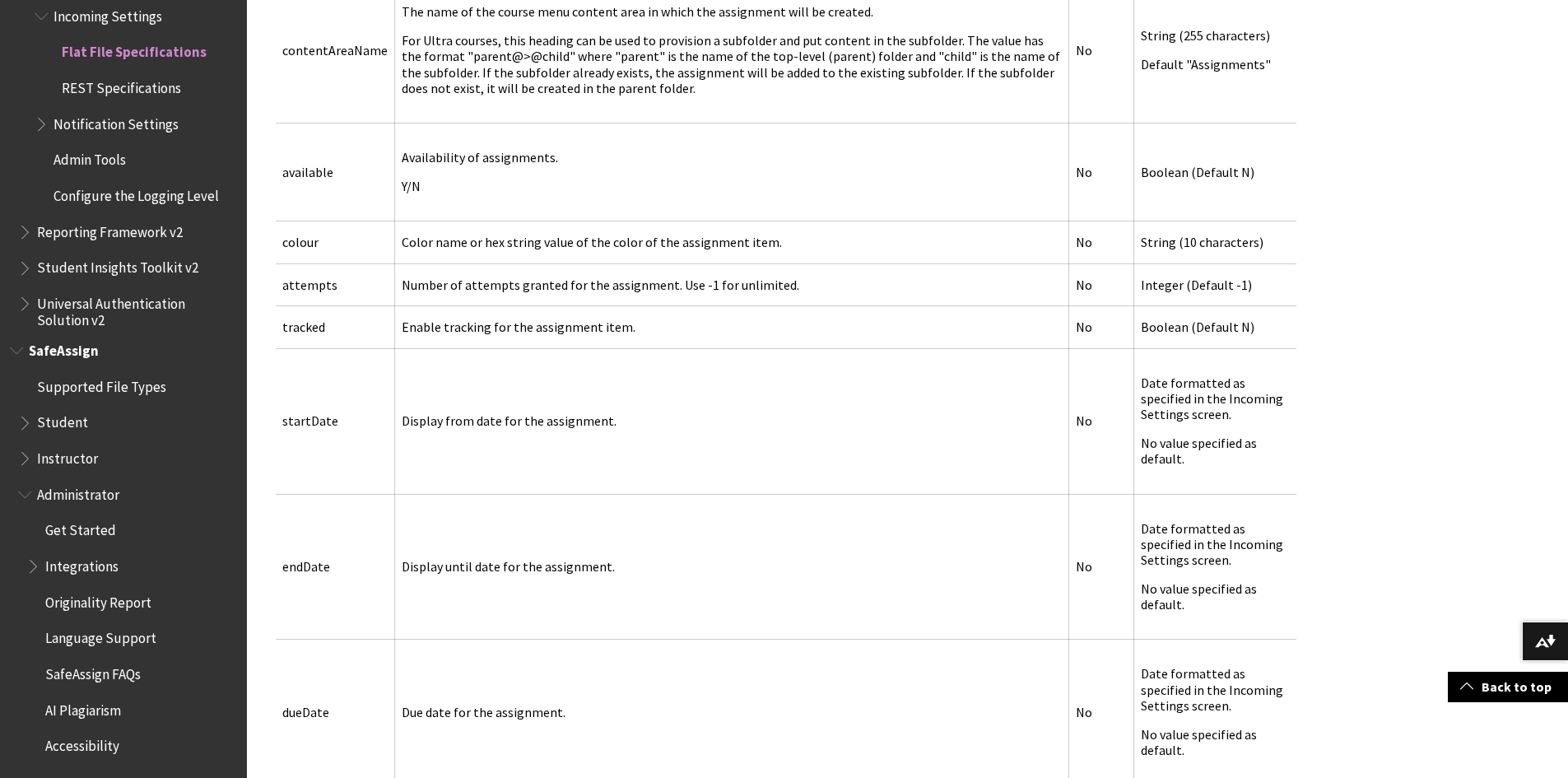
scroll to position [2253, 0]
click at [33, 580] on span "Integrations" at bounding box center [131, 566] width 211 height 28
click at [33, 566] on span "Book outline for Blackboard SafeAssign" at bounding box center [35, 563] width 17 height 20
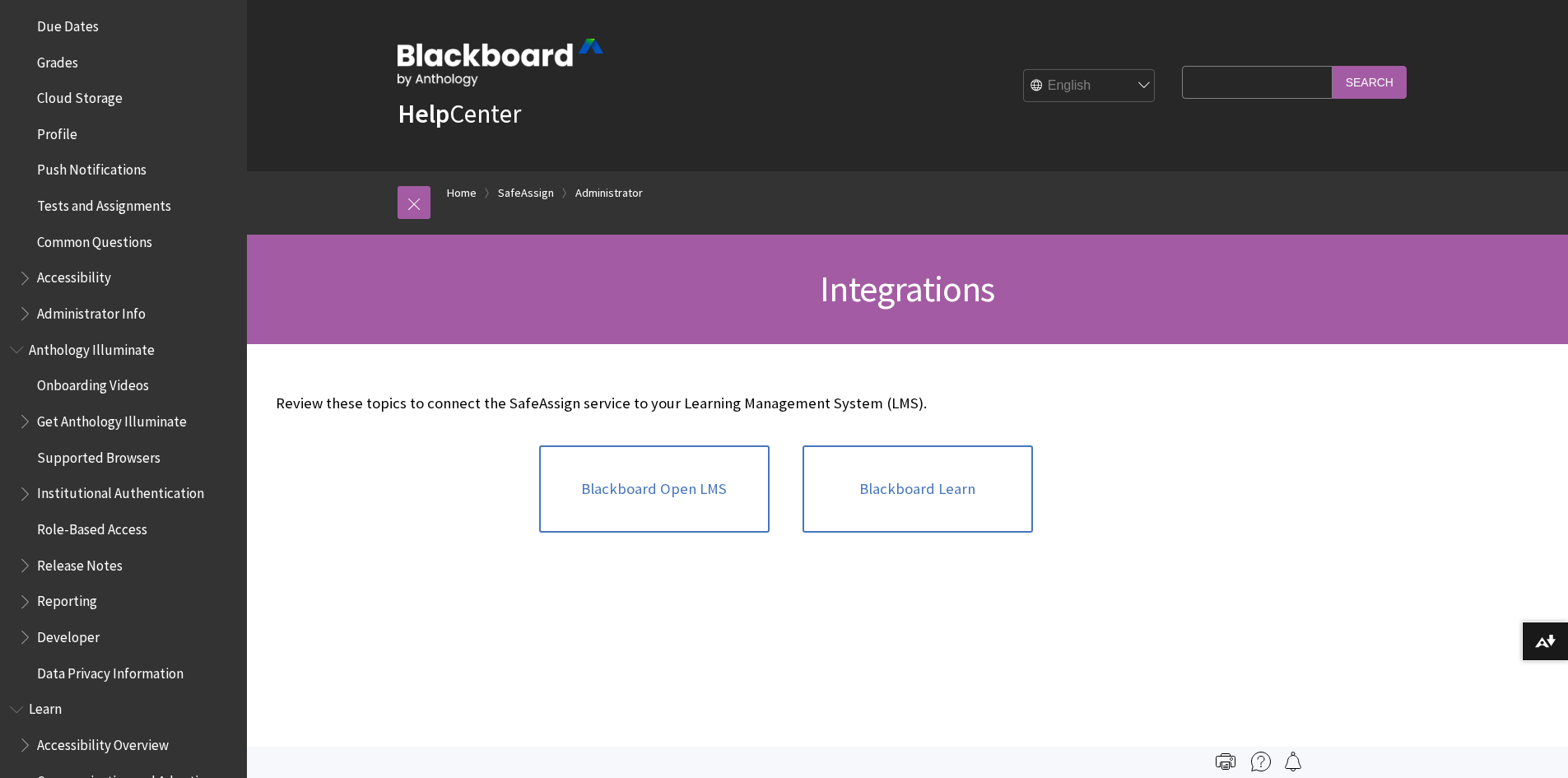
scroll to position [741, 0]
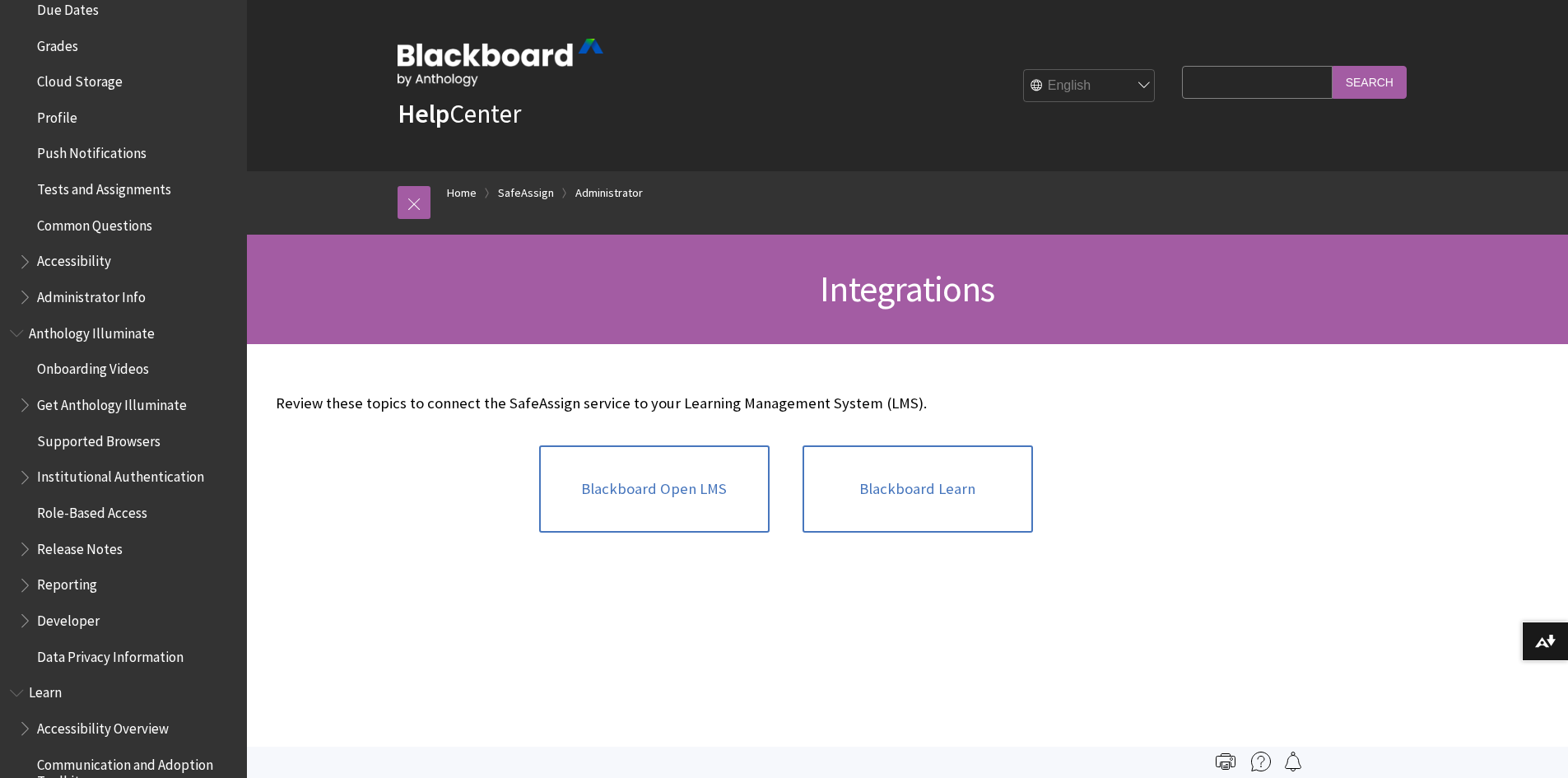
click at [1198, 89] on input "Search Query" at bounding box center [1256, 82] width 149 height 32
type input "automation"
click at [1332, 66] on input "Search" at bounding box center [1369, 82] width 74 height 32
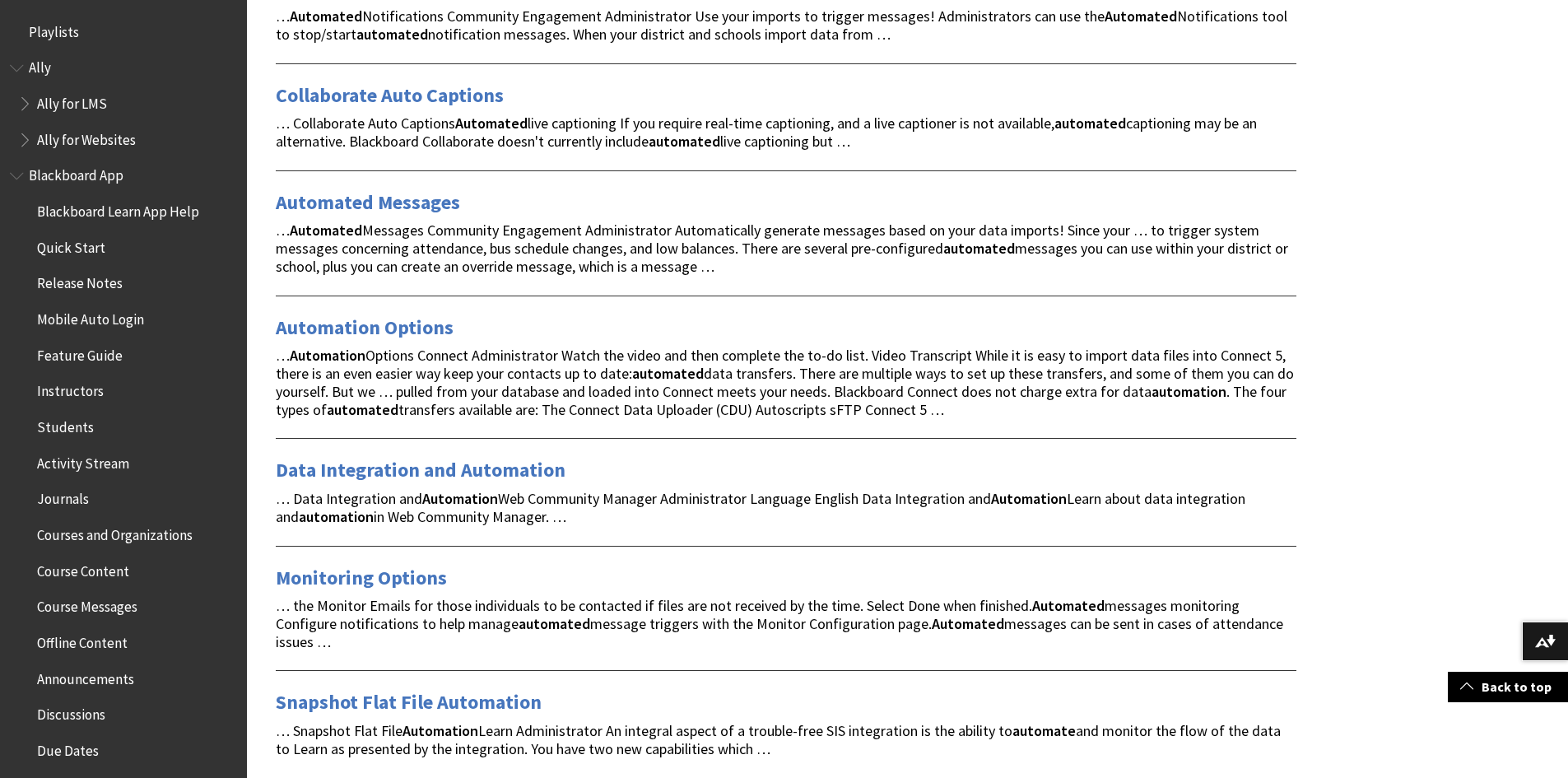
scroll to position [576, 0]
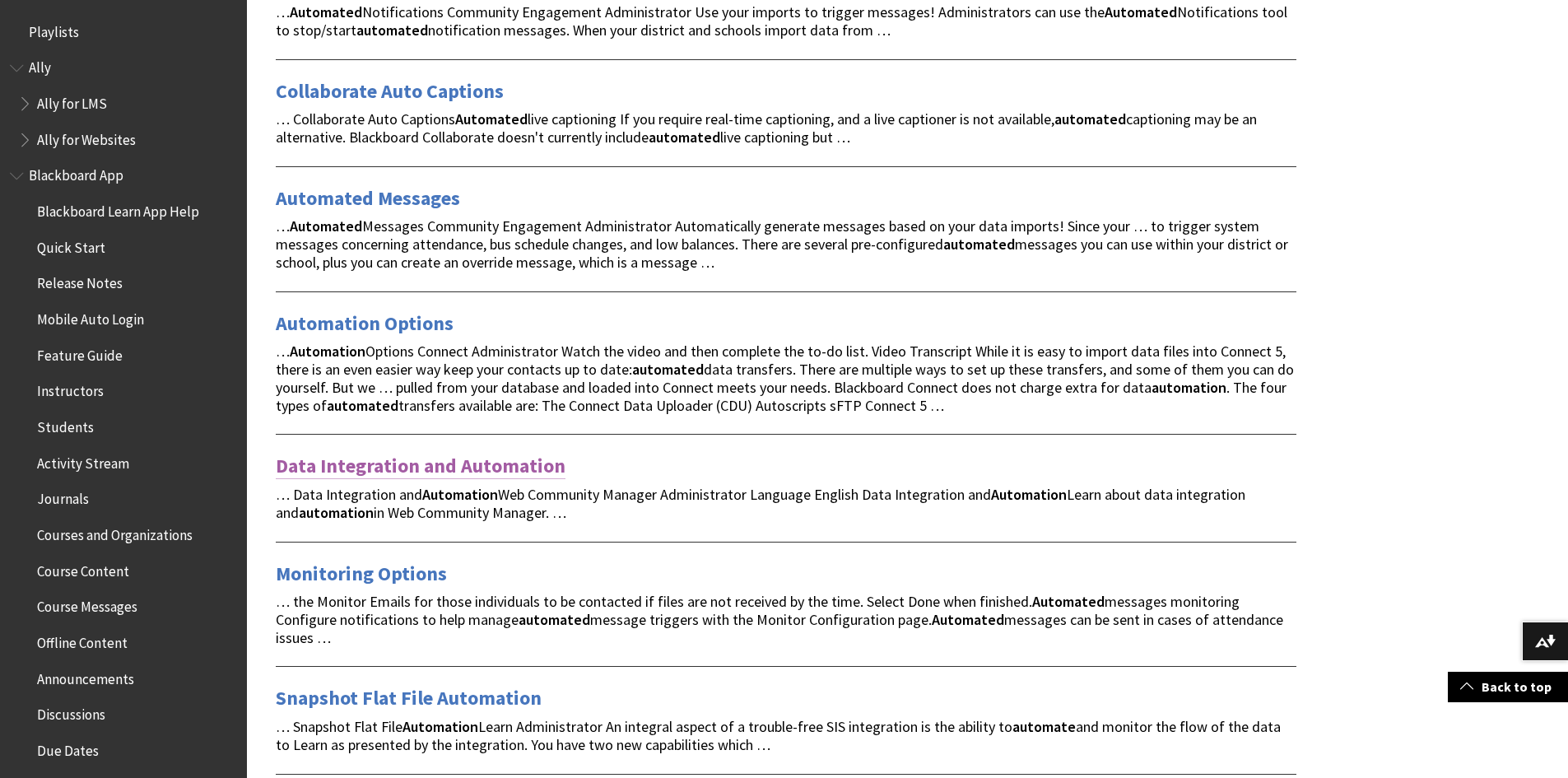
click at [400, 456] on link "Data Integration and Automation" at bounding box center [420, 465] width 289 height 26
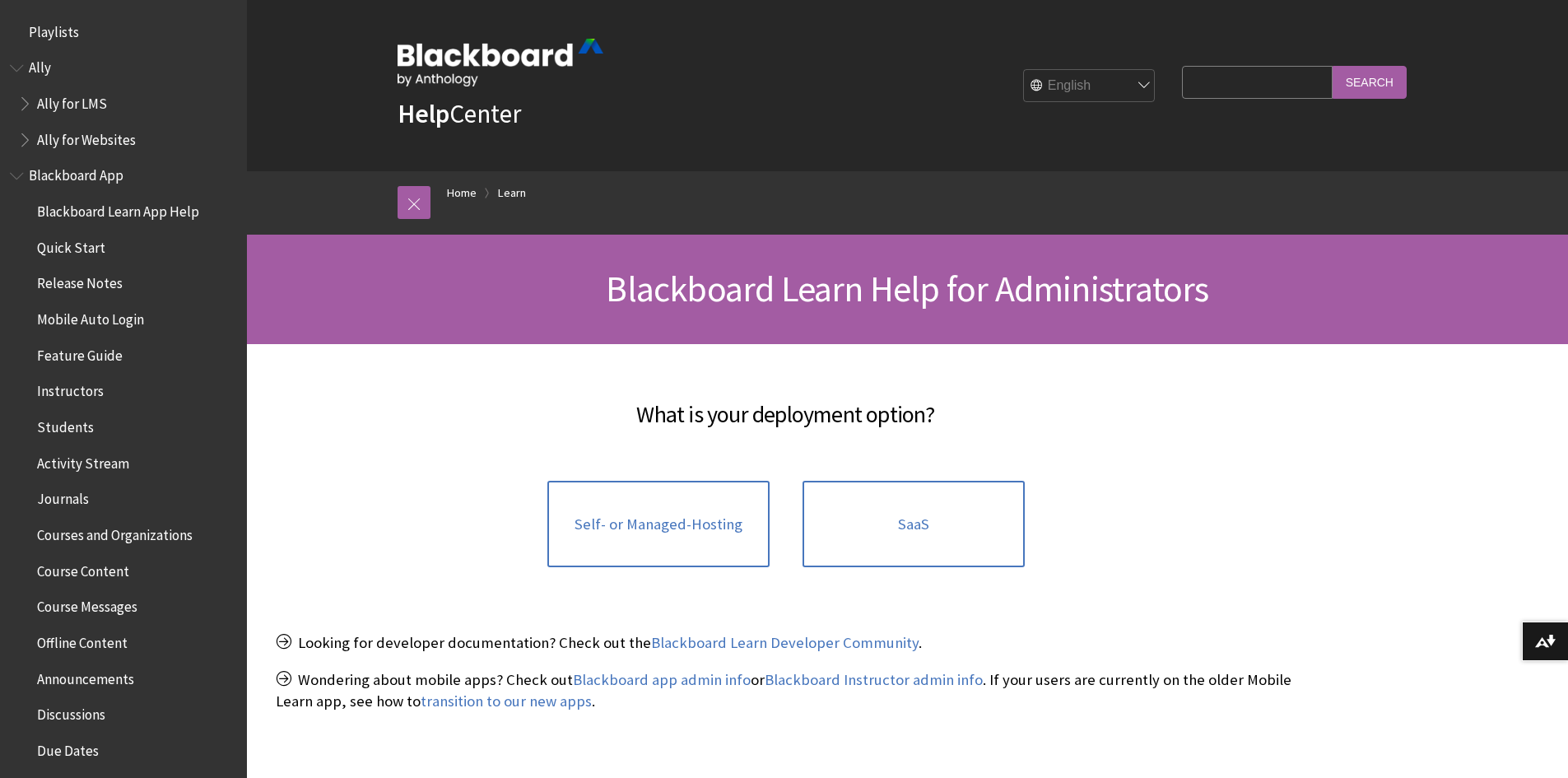
scroll to position [1548, 0]
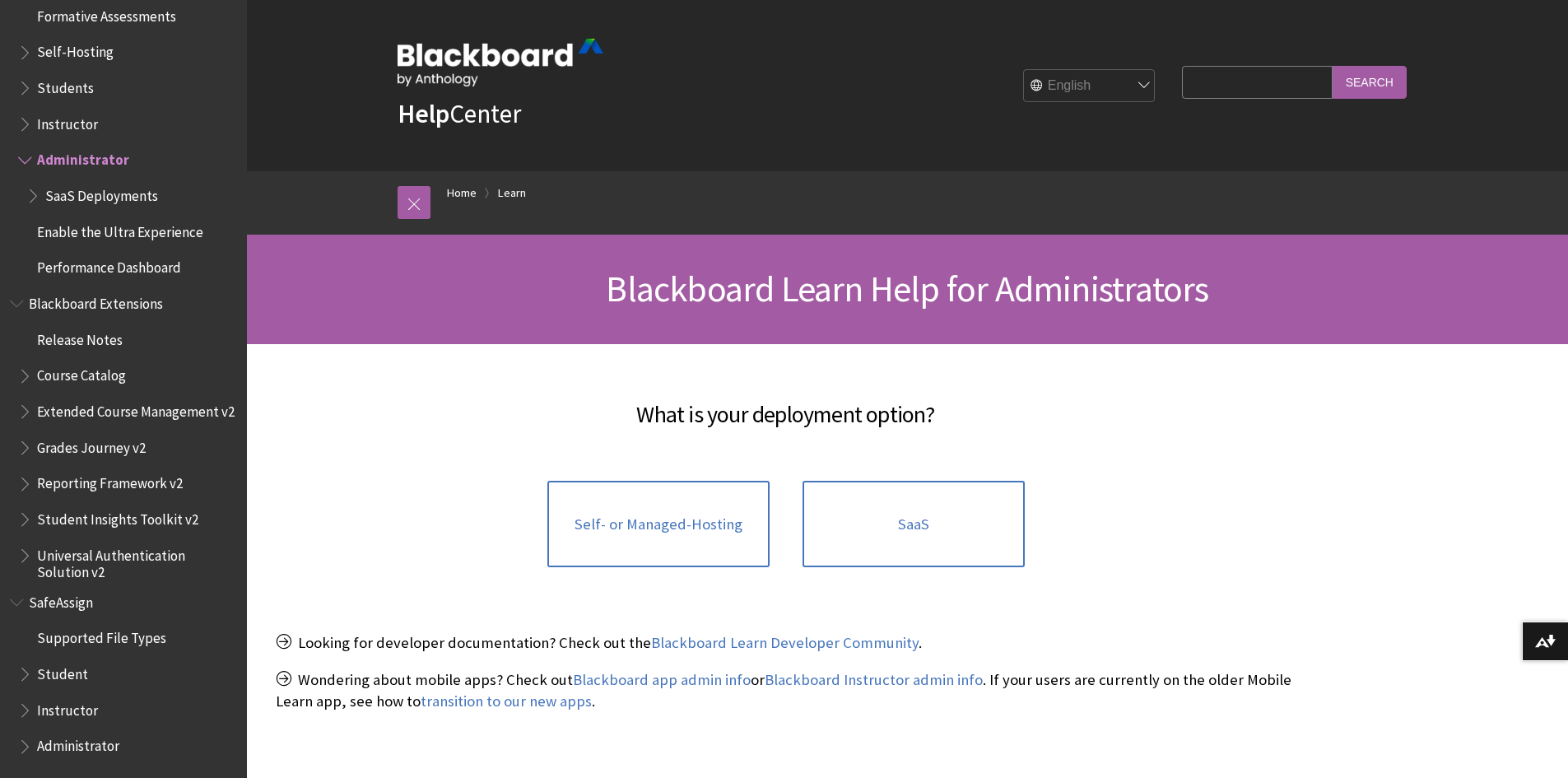
click at [1235, 86] on input "Search Query" at bounding box center [1256, 82] width 149 height 32
type input "sftp"
click at [1332, 66] on input "Search" at bounding box center [1369, 82] width 74 height 32
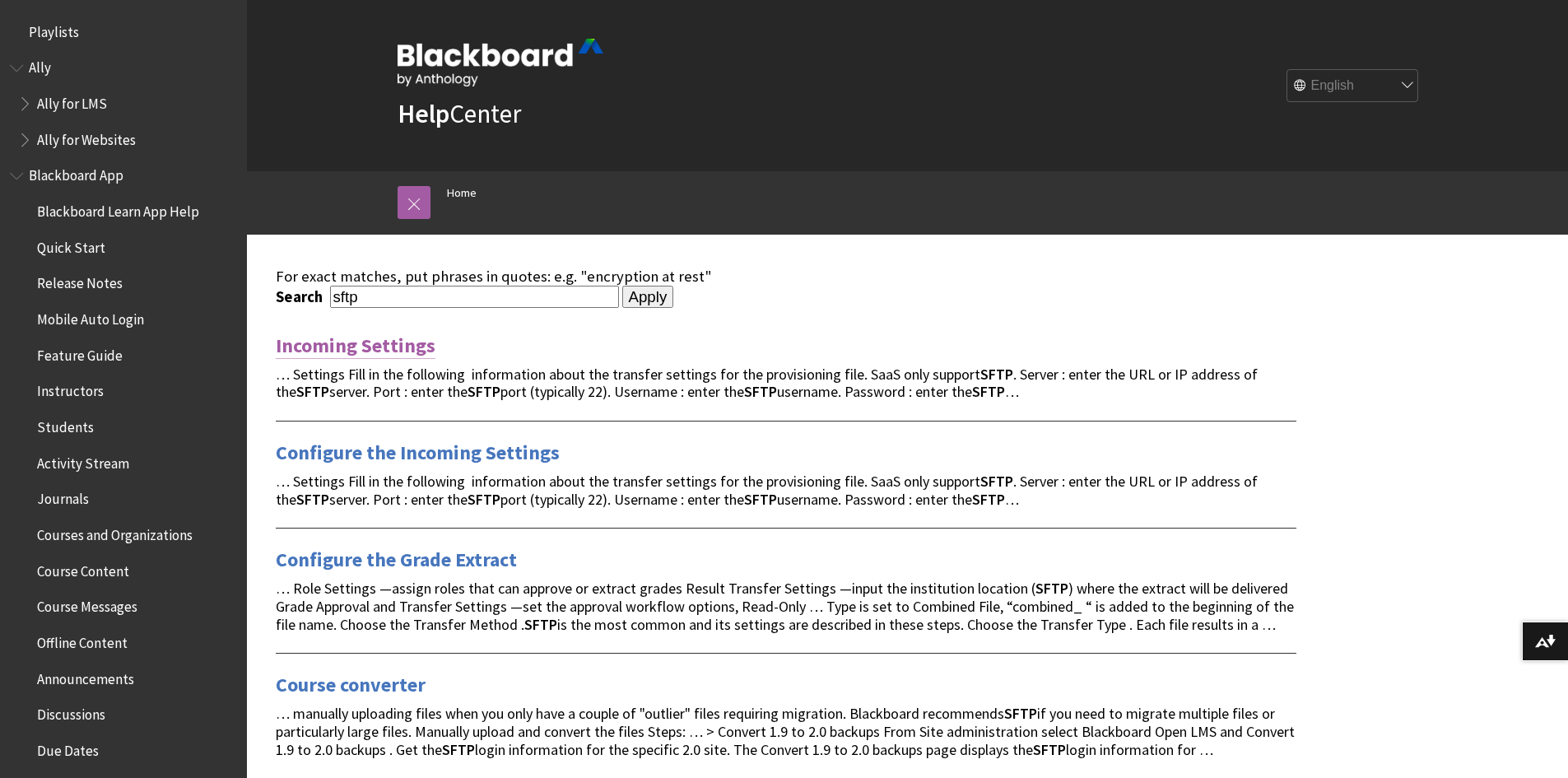
click at [393, 347] on link "Incoming Settings" at bounding box center [355, 346] width 160 height 26
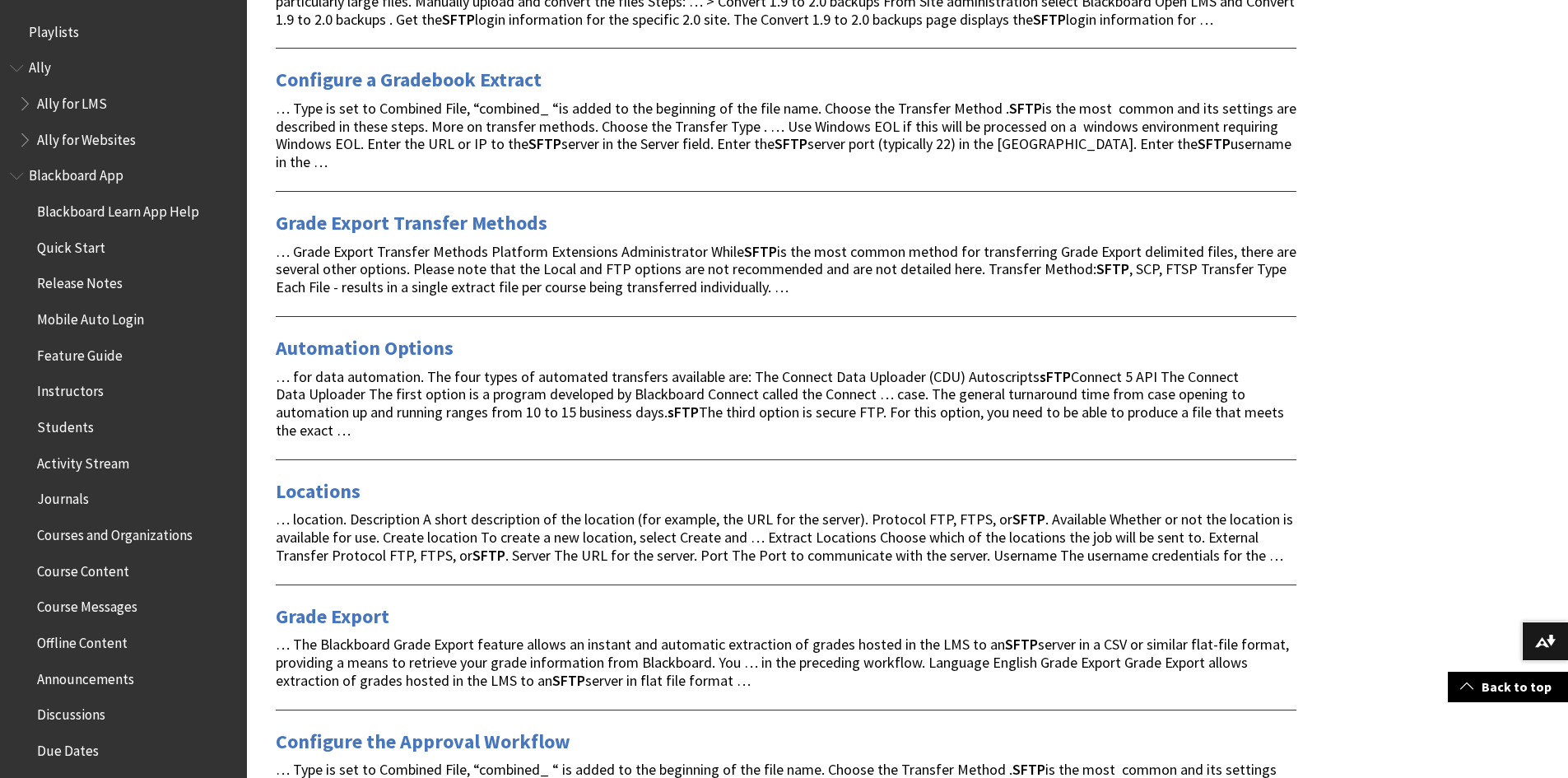
scroll to position [741, 0]
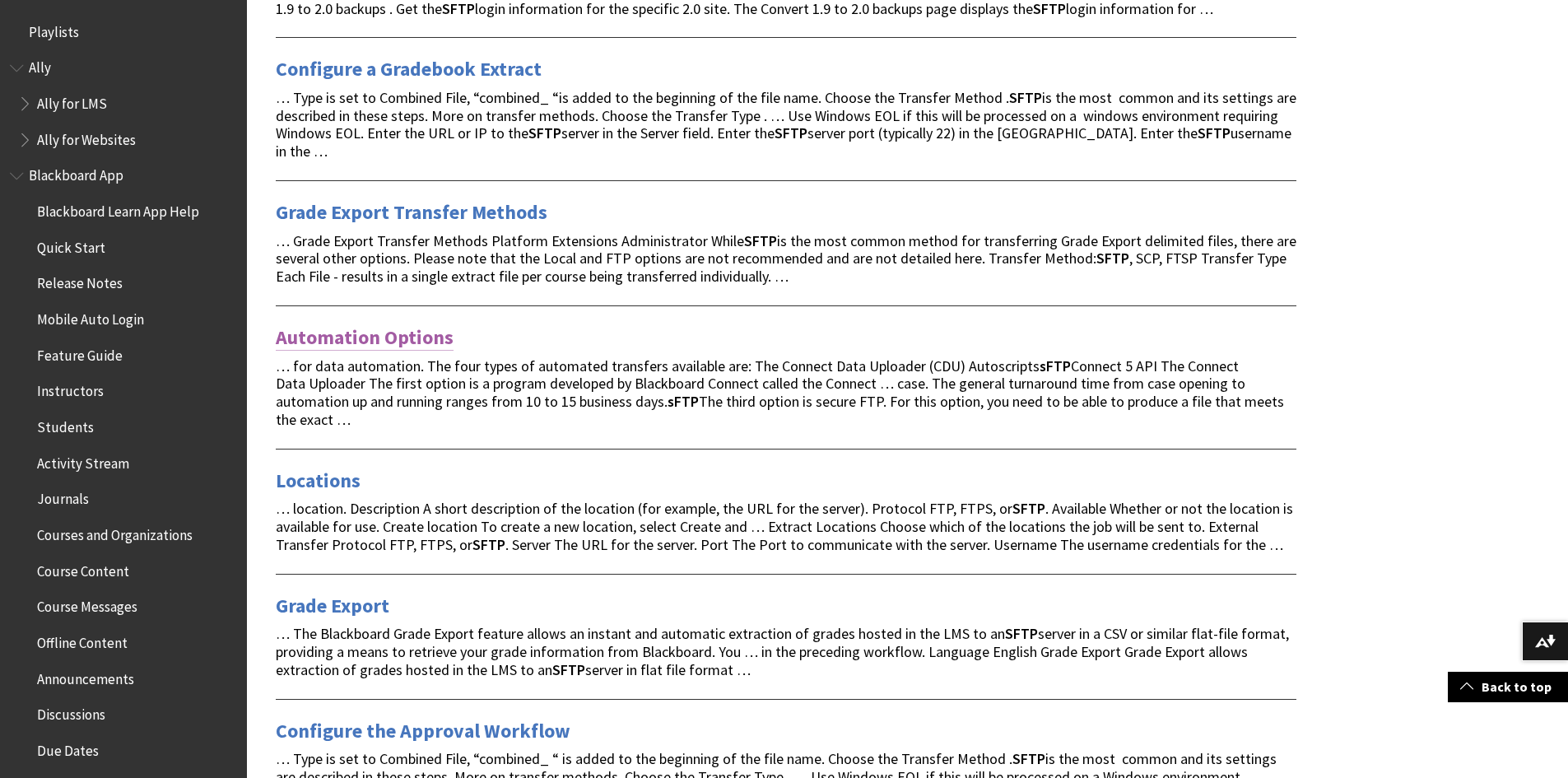
click at [409, 325] on link "Automation Options" at bounding box center [364, 337] width 178 height 26
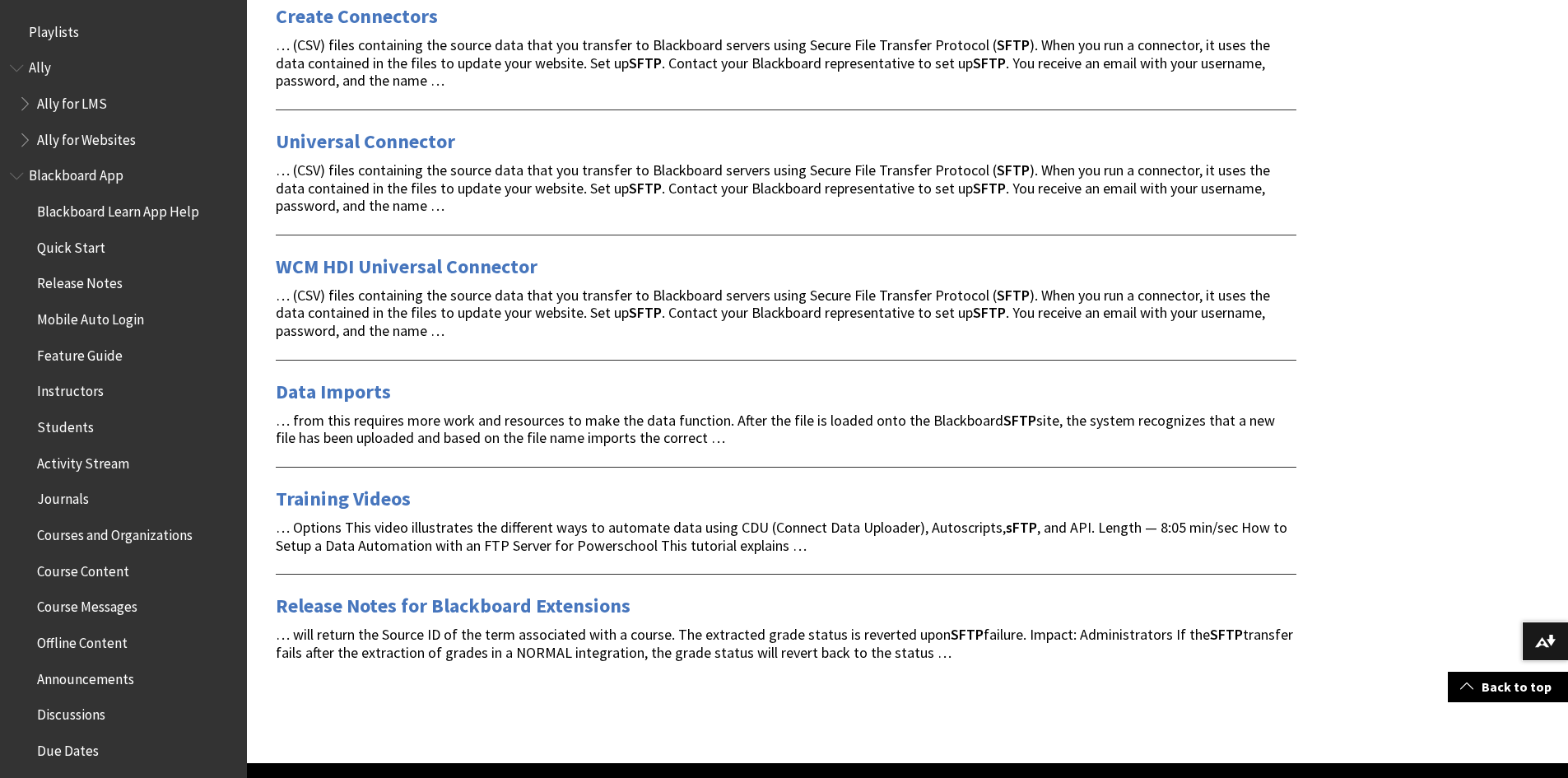
scroll to position [1729, 0]
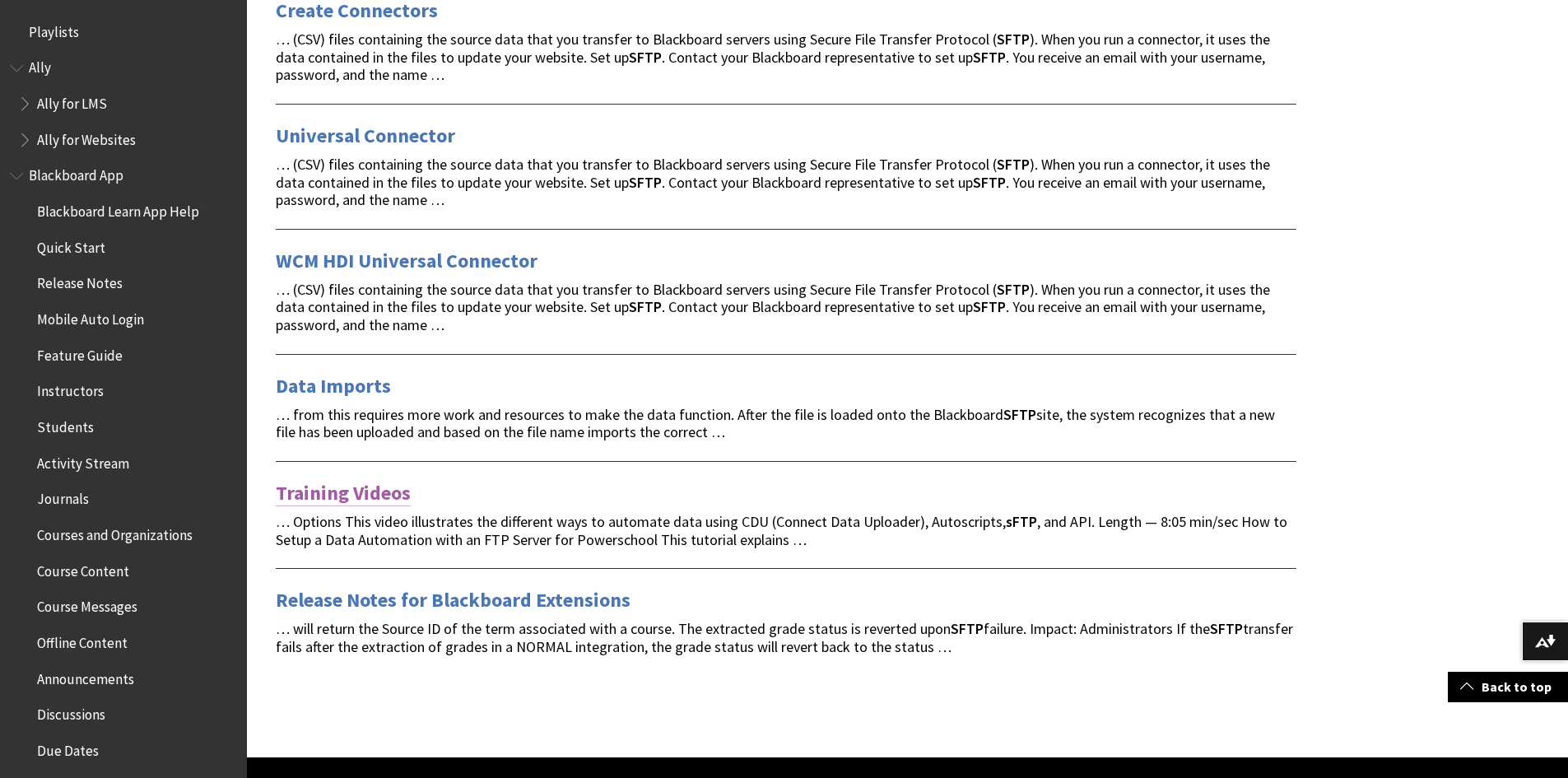
click at [364, 480] on link "Training Videos" at bounding box center [343, 493] width 135 height 26
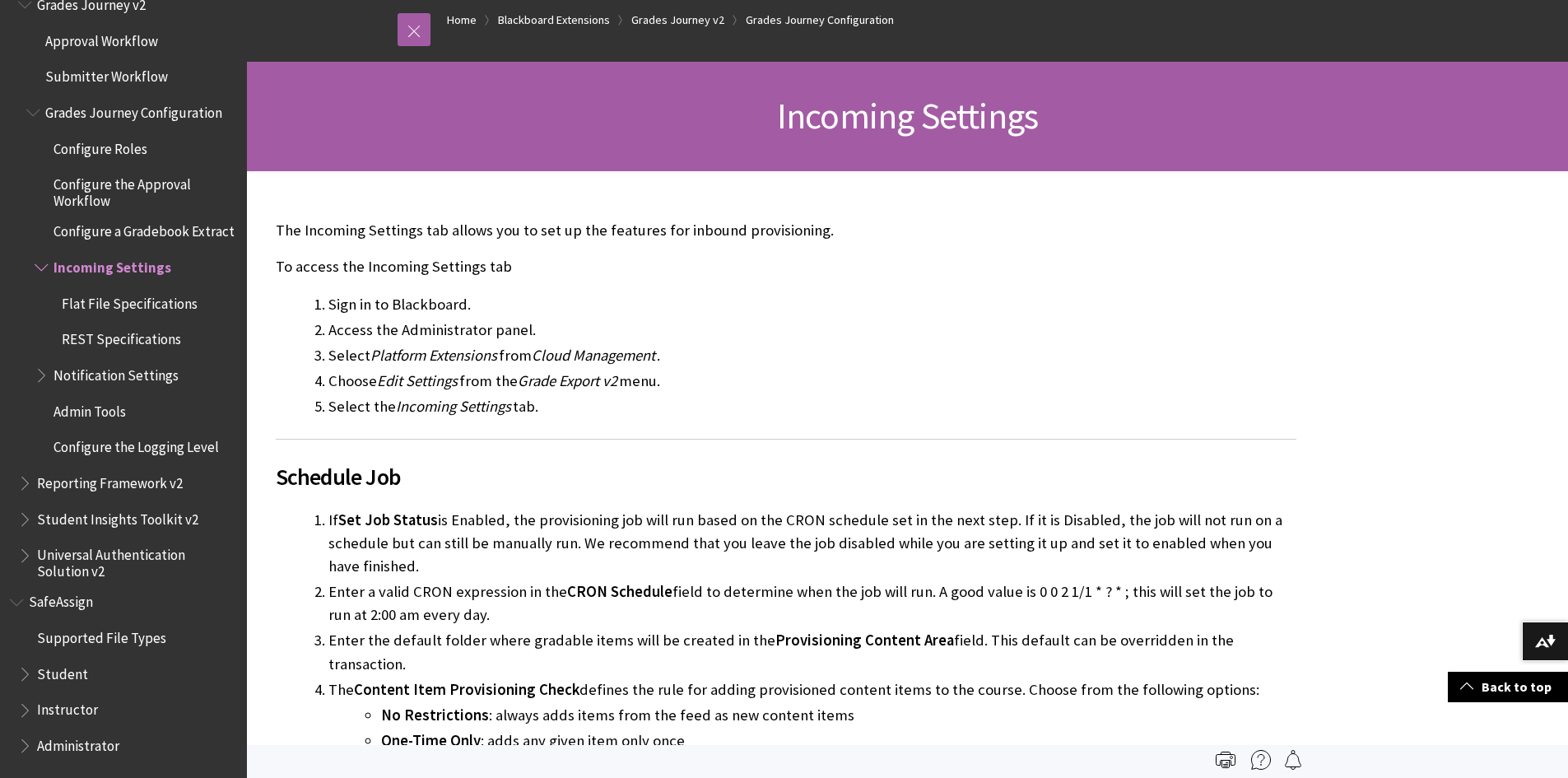
scroll to position [165, 0]
